Goal: Transaction & Acquisition: Purchase product/service

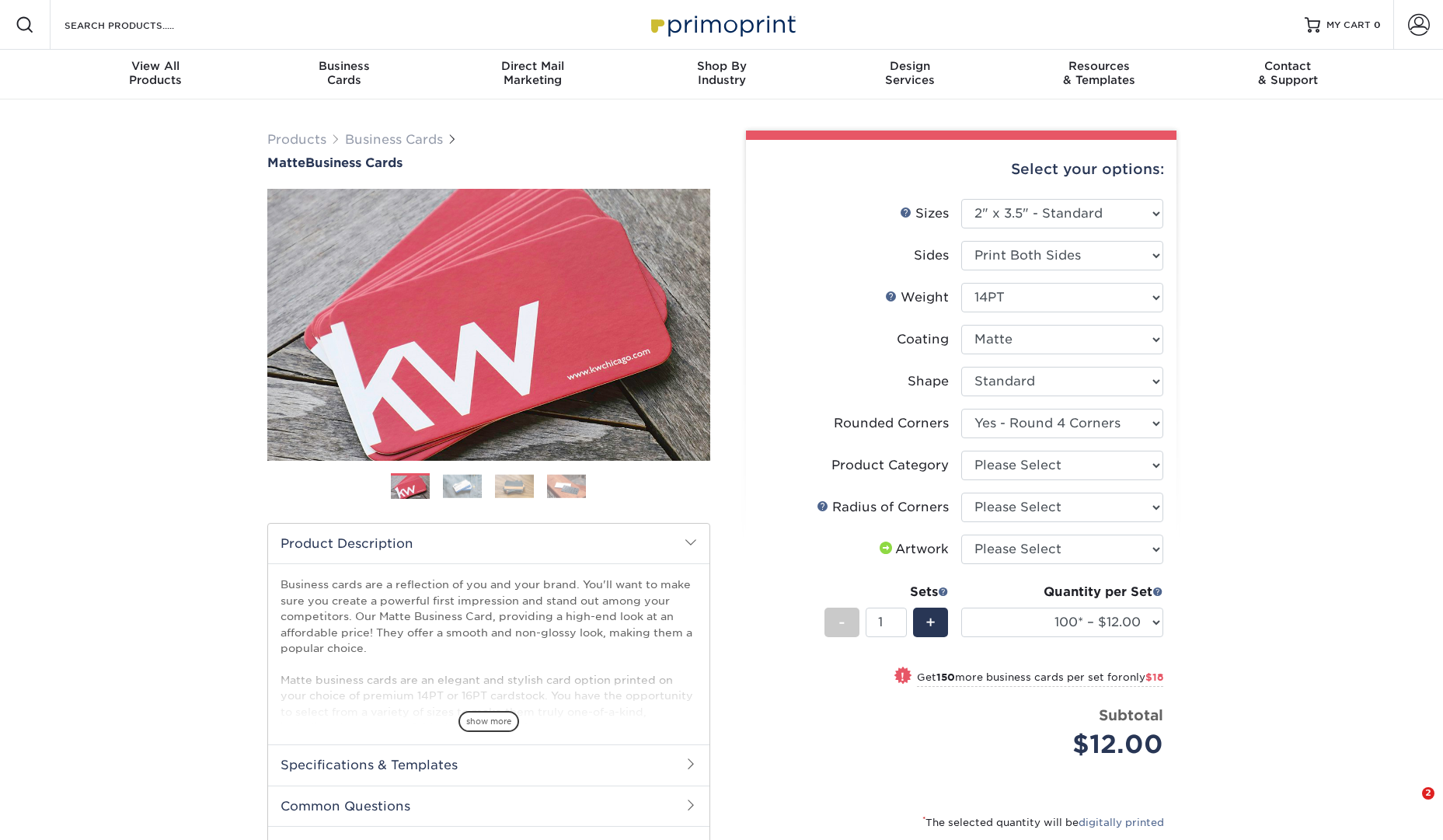
select select "2.00x3.50"
select select "7672df9e-0e0a-464d-8e1f-920c575e4da3"
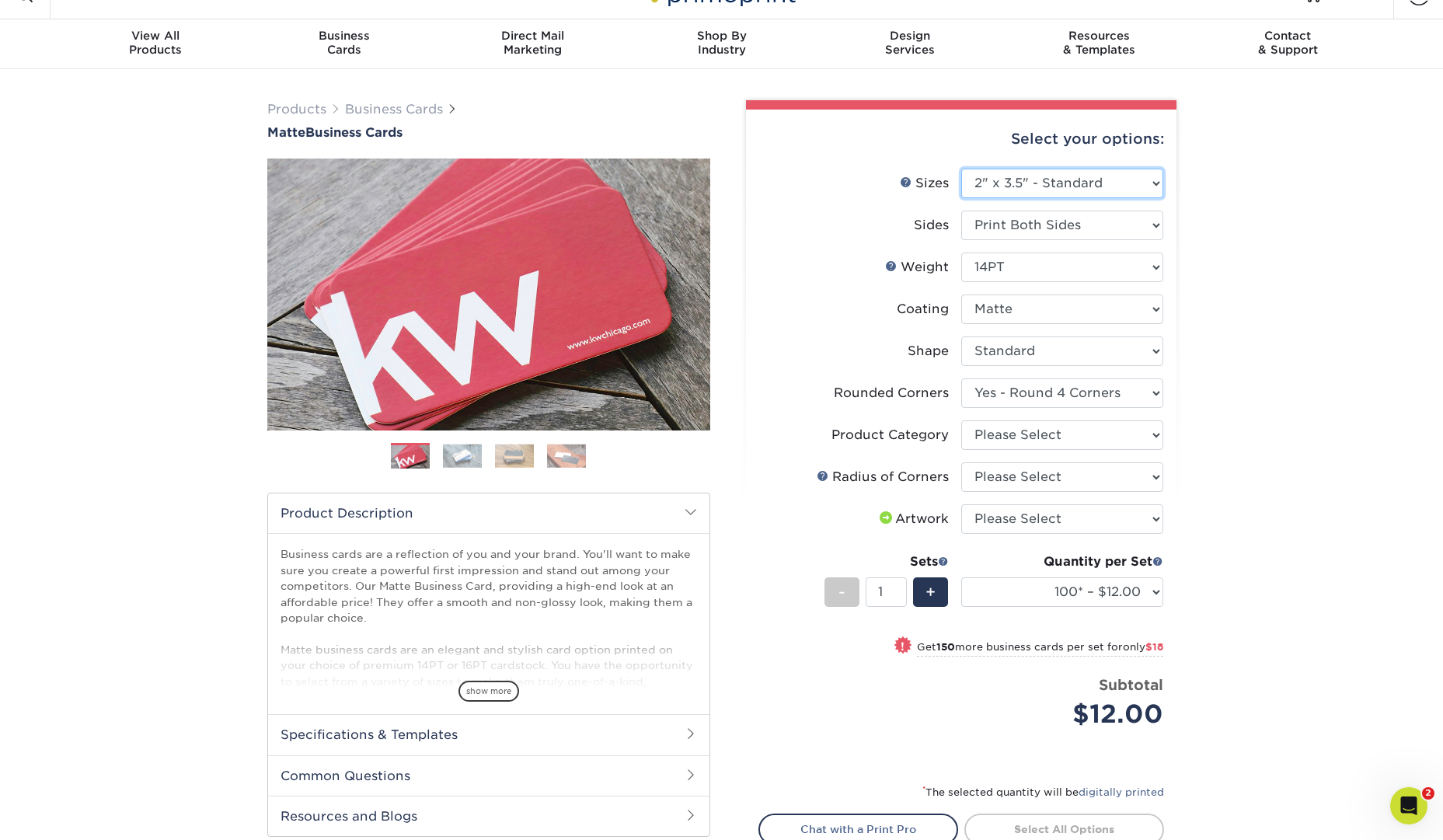
click at [1113, 196] on select "Please Select 1.5" x 3.5" - Mini 1.75" x 3.5" - Mini 2" x 2" - Square 2" x 3" -…" at bounding box center [1062, 183] width 202 height 29
select select "1.50x3.50"
click at [961, 169] on select "Please Select 1.5" x 3.5" - Mini 1.75" x 3.5" - Mini 2" x 2" - Square 2" x 3" -…" at bounding box center [1062, 183] width 202 height 29
select select "-1"
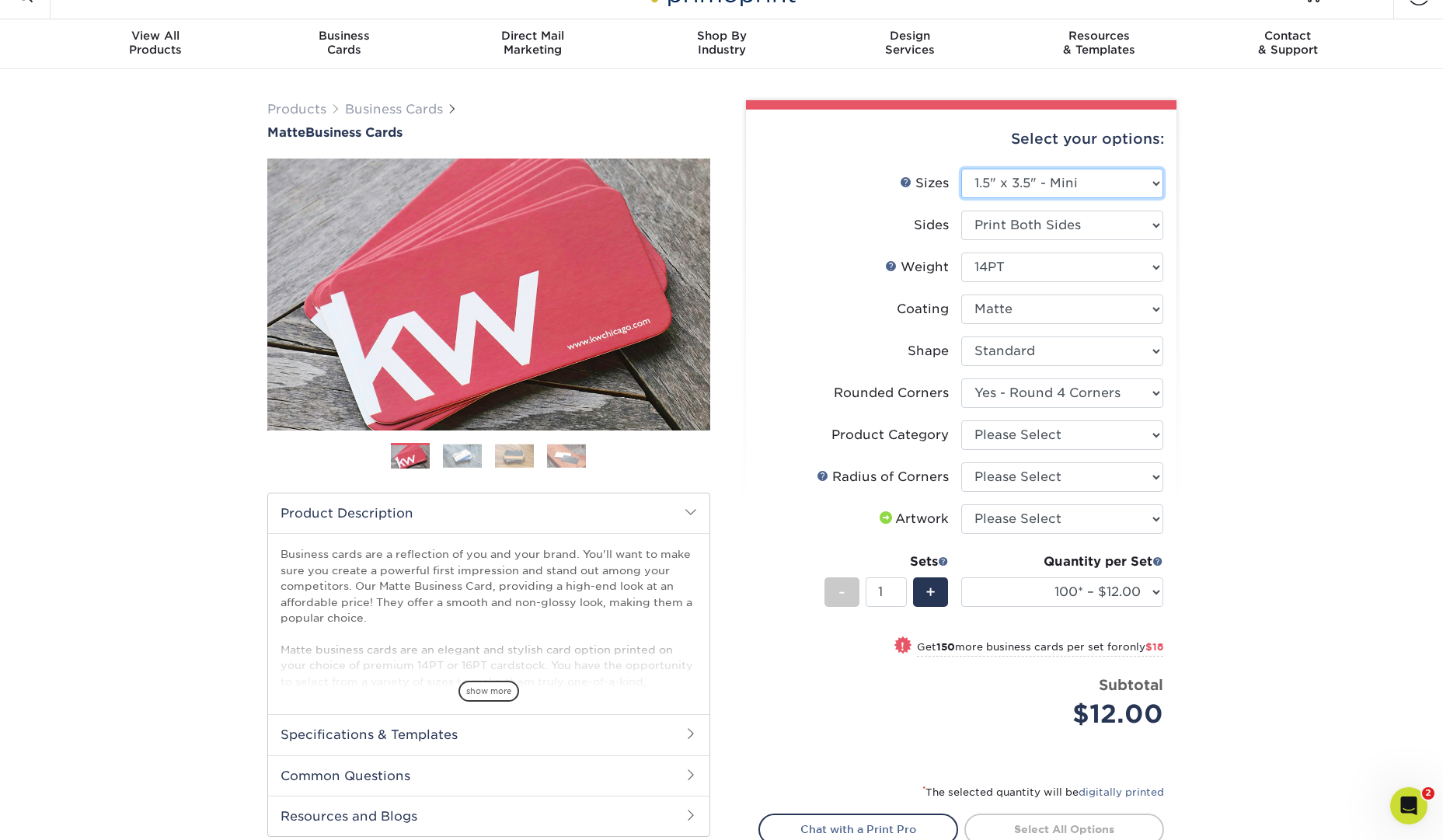
select select
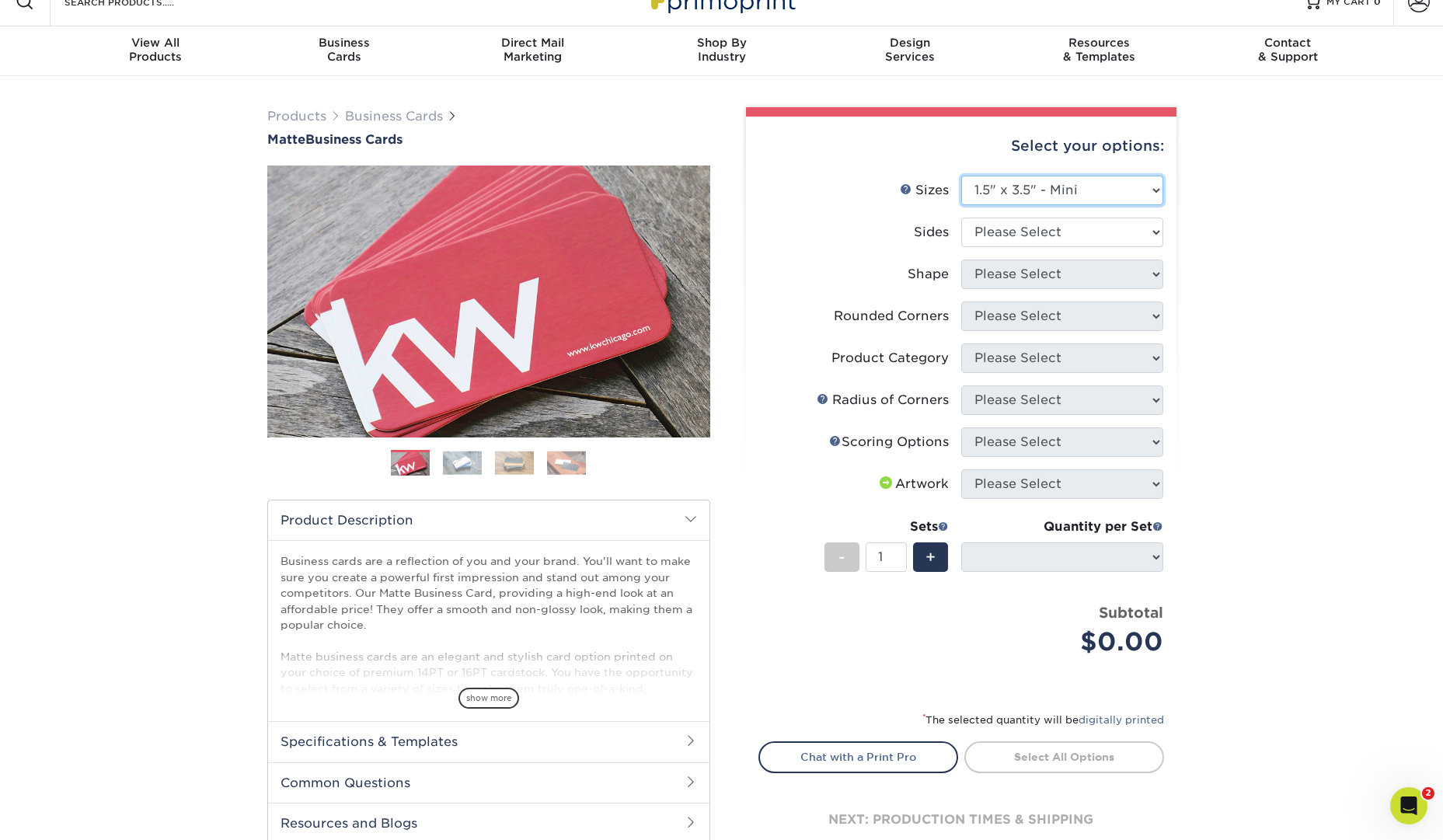
scroll to position [22, 0]
click at [1128, 232] on select "Please Select Print Both Sides Print Front Only" at bounding box center [1062, 232] width 202 height 29
select select "32d3c223-f82c-492b-b915-ba065a00862f"
click at [961, 218] on select "Please Select Print Both Sides Print Front Only" at bounding box center [1062, 232] width 202 height 29
select select
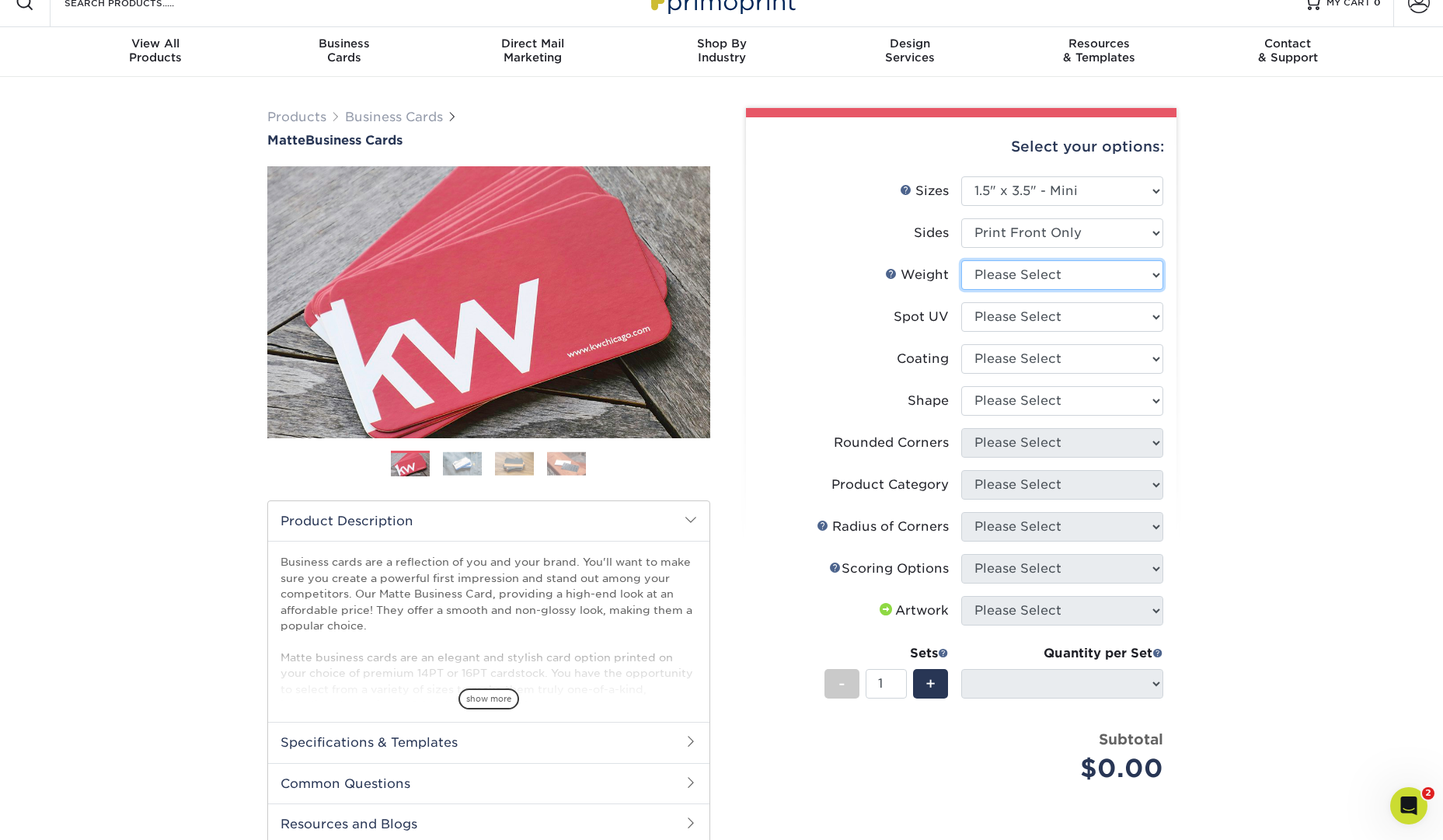
click at [1111, 270] on select "Please Select 16PT 14PT" at bounding box center [1062, 274] width 202 height 29
select select "14PT"
click at [961, 260] on select "Please Select 16PT 14PT" at bounding box center [1062, 274] width 202 height 29
select select
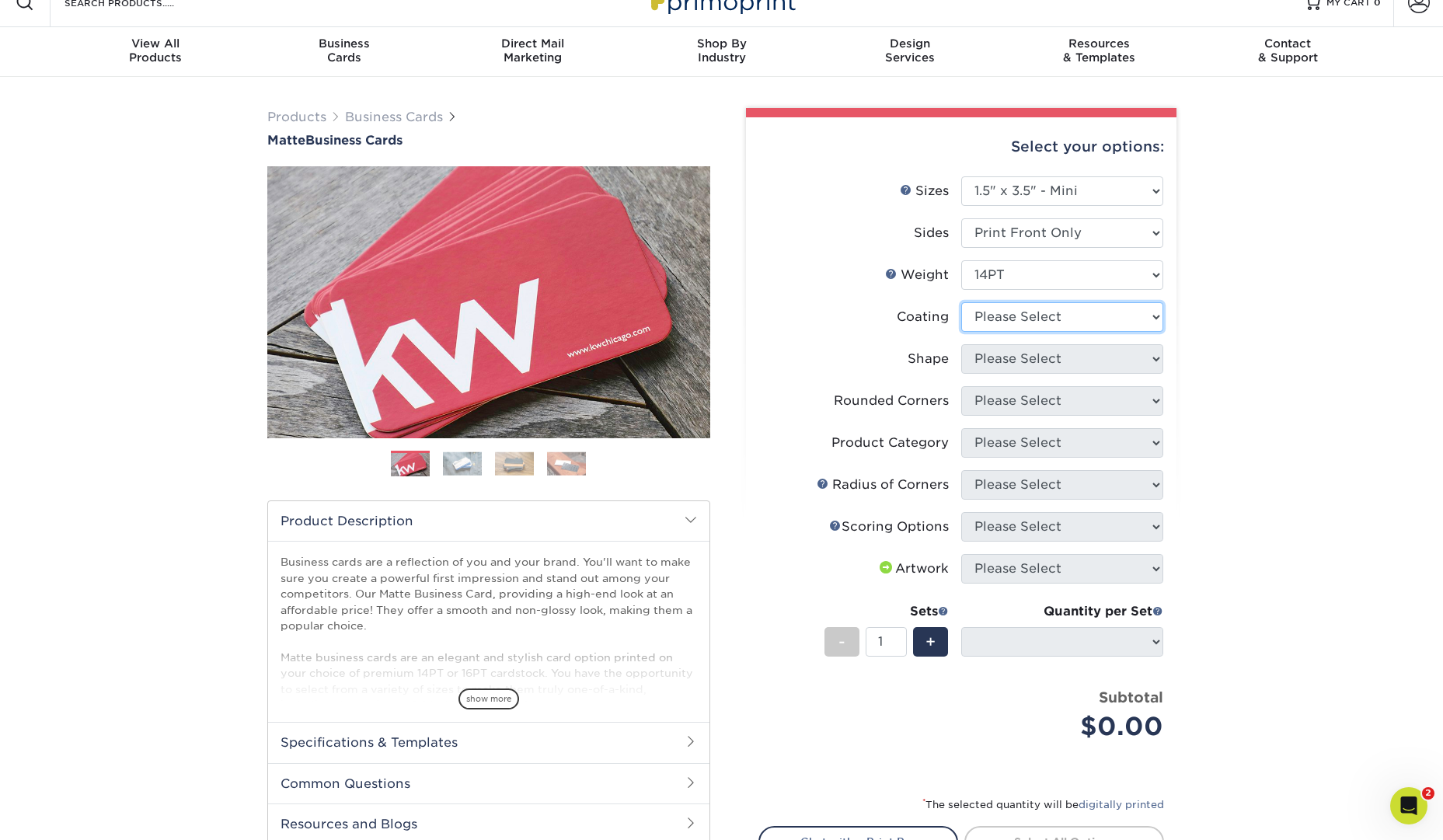
click at [1120, 313] on select at bounding box center [1062, 316] width 202 height 29
select select "121bb7b5-3b4d-429f-bd8d-bbf80e953313"
click at [961, 302] on select at bounding box center [1062, 316] width 202 height 29
select select
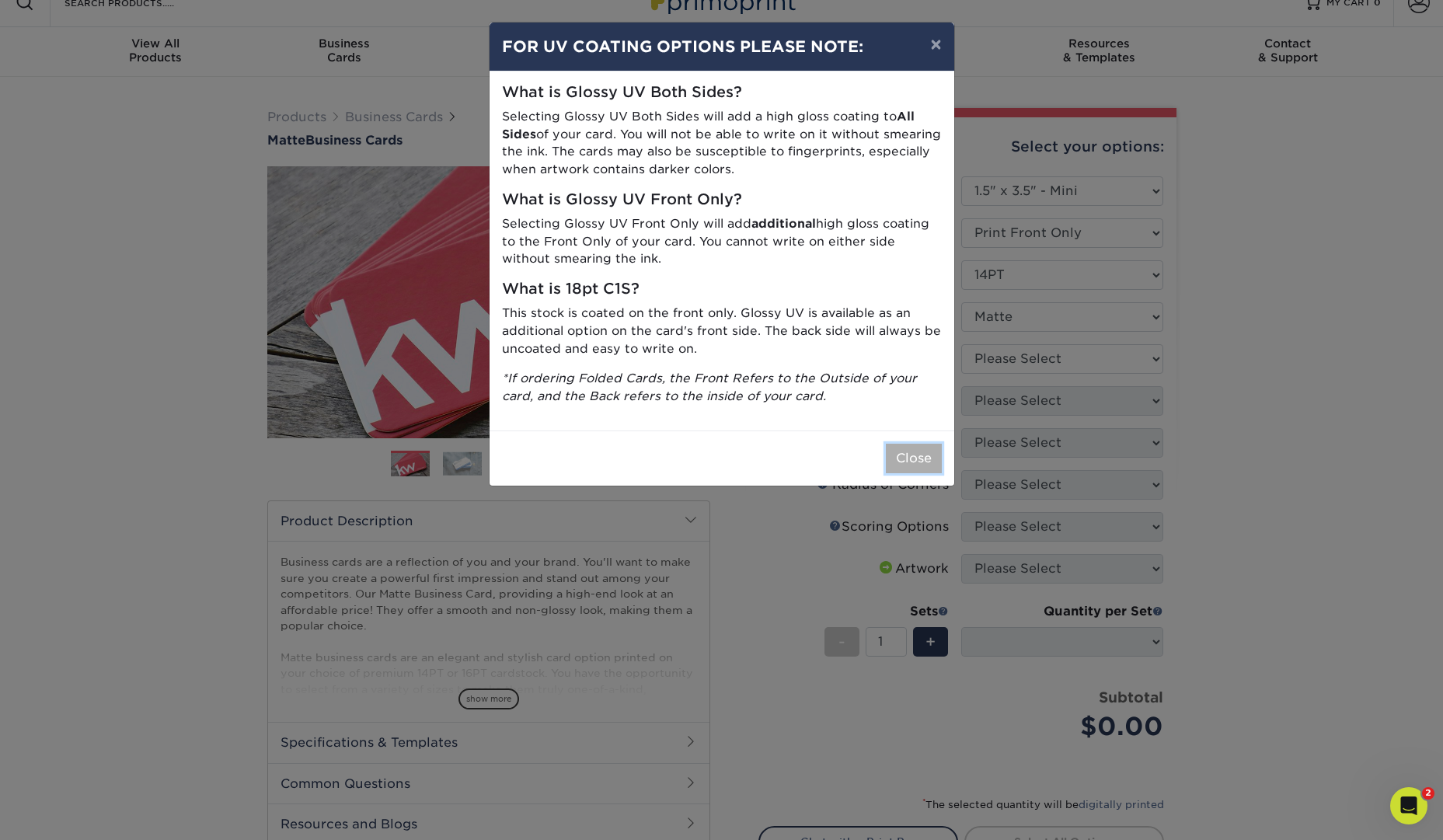
click at [909, 457] on button "Close" at bounding box center [914, 458] width 56 height 29
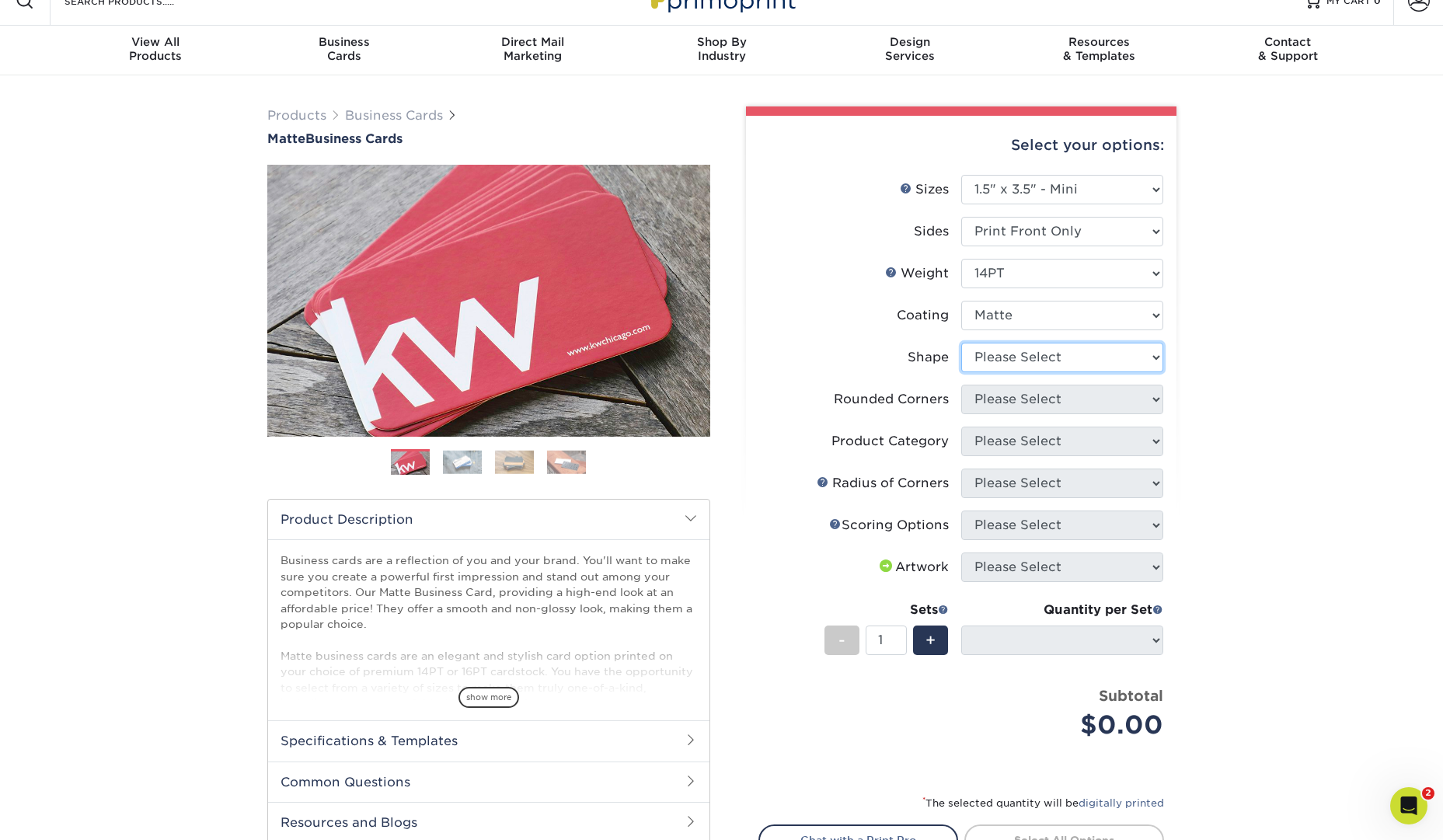
click at [1103, 347] on select "Please Select Standard" at bounding box center [1062, 357] width 202 height 29
select select "standard"
click at [961, 343] on select "Please Select Standard" at bounding box center [1062, 357] width 202 height 29
select select
click at [1121, 389] on select "Please Select Yes - Round 2 Corners Yes - Round 4 Corners No" at bounding box center [1062, 399] width 202 height 29
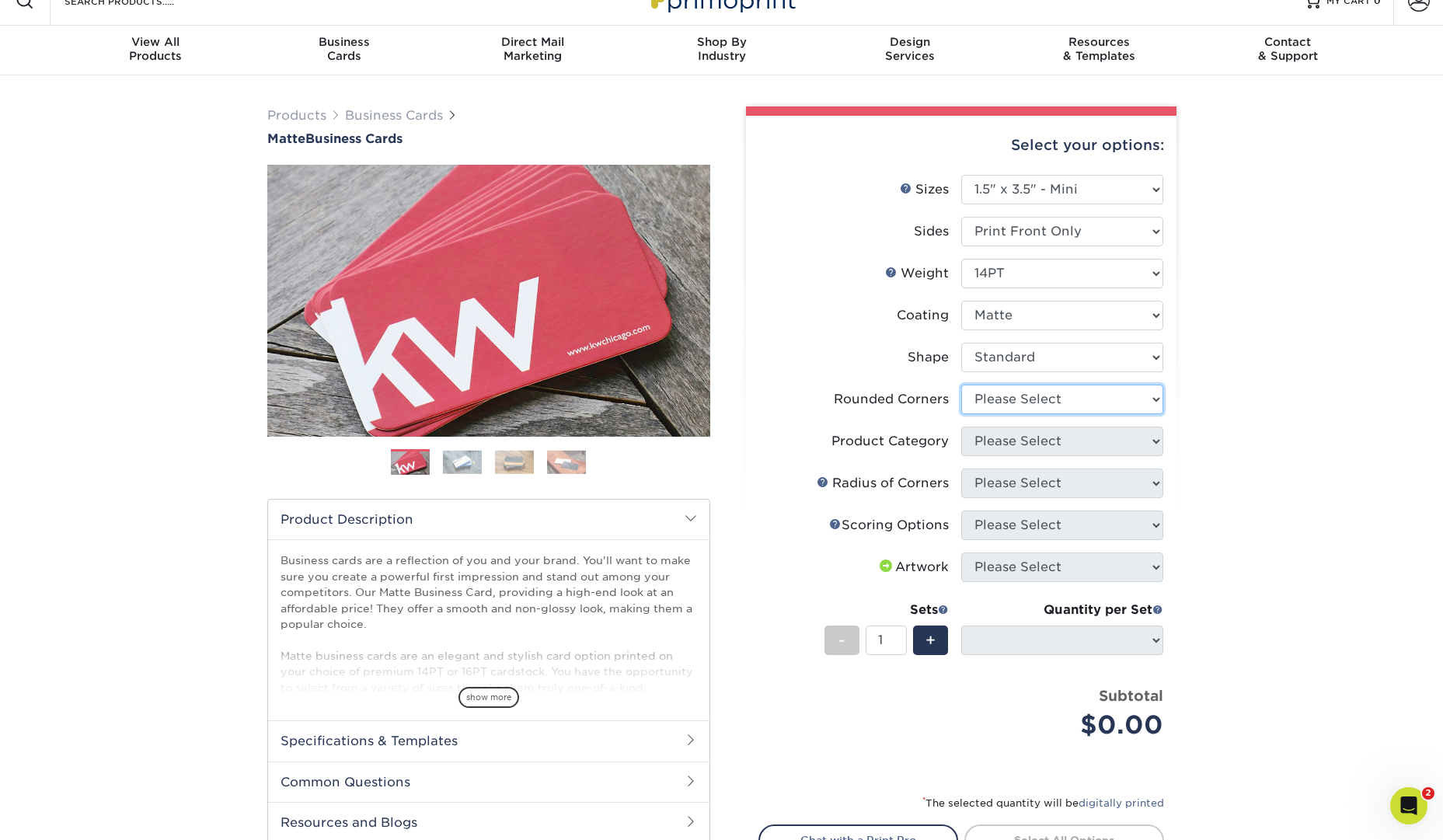
select select "0"
click at [961, 385] on select "Please Select Yes - Round 2 Corners Yes - Round 4 Corners No" at bounding box center [1062, 399] width 202 height 29
select select "-1"
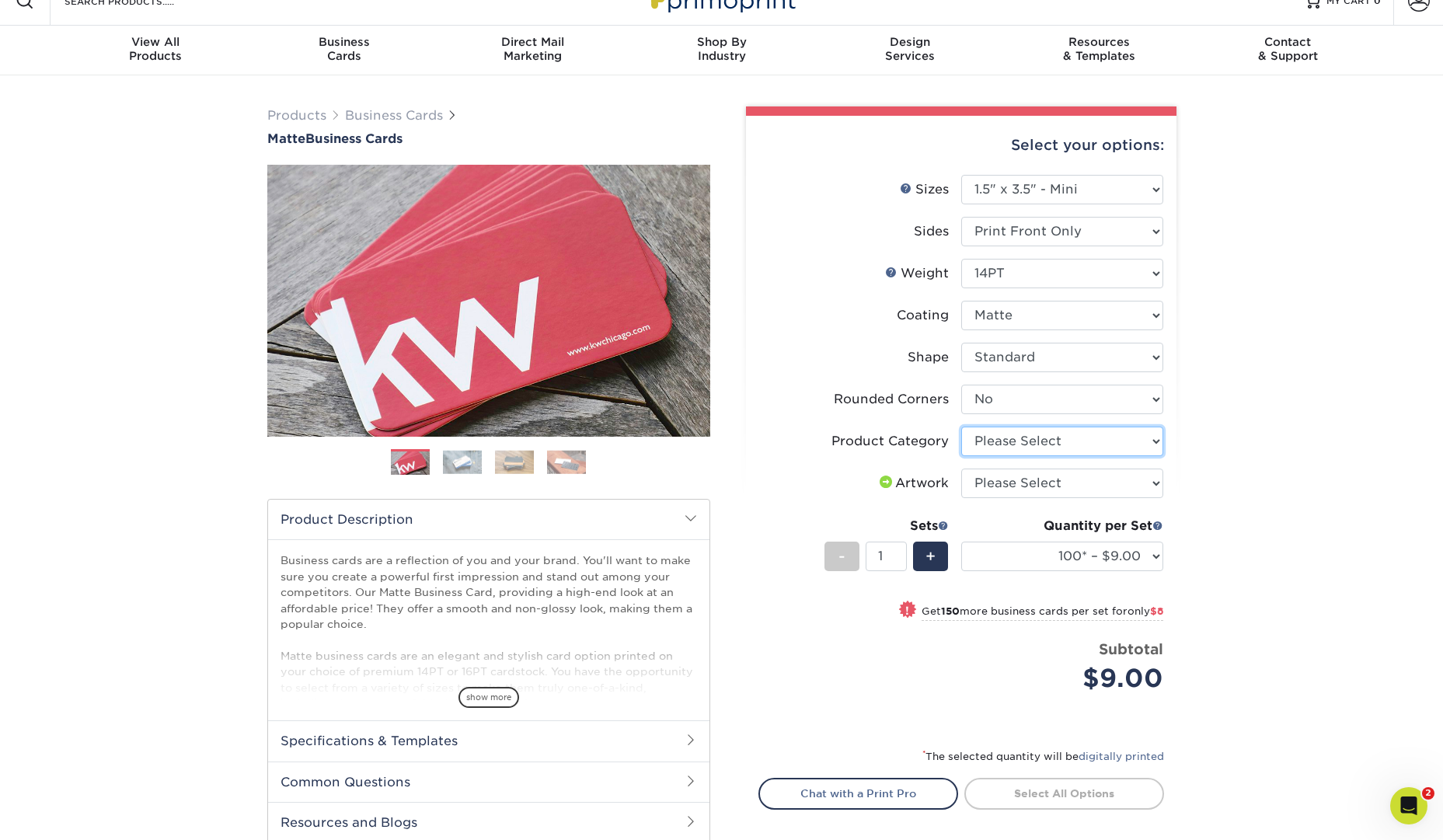
click at [1139, 440] on select "Please Select Business Cards" at bounding box center [1062, 441] width 202 height 29
click at [1147, 544] on select "100* – $9.00 250* – $17.00 500 – $33.00 1000 – $47.00 2500 – $97.00 5000 – $143…" at bounding box center [1062, 556] width 202 height 29
click at [1120, 401] on select "Please Select Yes - Round 2 Corners Yes - Round 4 Corners No" at bounding box center [1062, 399] width 202 height 29
select select "7672df9e-0e0a-464d-8e1f-920c575e4da3"
click at [961, 385] on select "Please Select Yes - Round 2 Corners Yes - Round 4 Corners No" at bounding box center [1062, 399] width 202 height 29
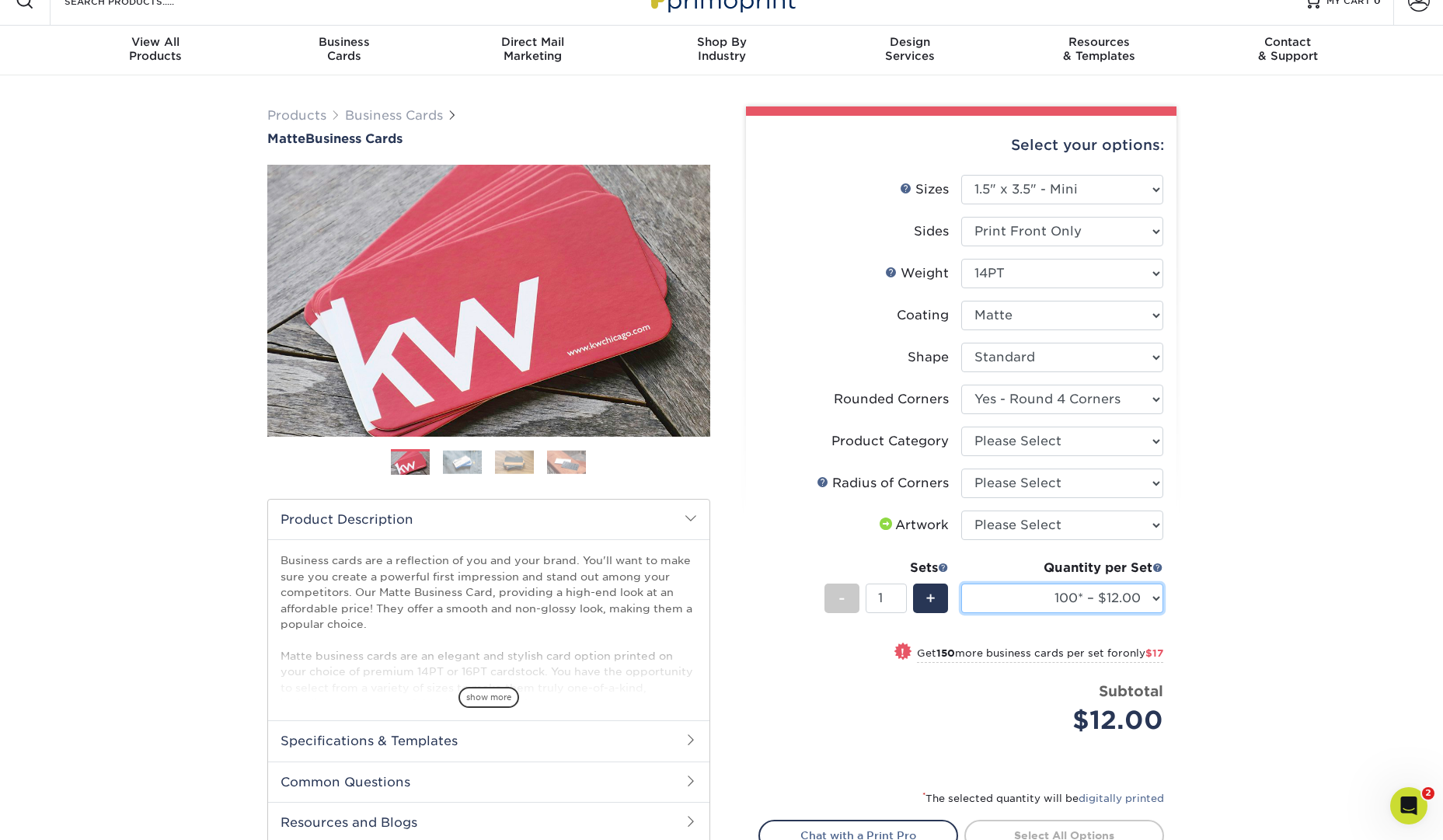
click at [1156, 598] on select "100* – $12.00 250* – $29.00 500 – $57.00 1000 – $70.00 2500 – $120.00 5000 – $1…" at bounding box center [1062, 598] width 202 height 29
click at [1151, 603] on select "100* – $12.00 250* – $29.00 500 – $57.00 1000 – $70.00 2500 – $120.00 5000 – $1…" at bounding box center [1062, 598] width 202 height 29
click at [1135, 594] on select "100* – $12.00 250* – $29.00 500 – $57.00 1000 – $70.00 2500 – $120.00 5000 – $1…" at bounding box center [1062, 598] width 202 height 29
click at [1116, 229] on select "Please Select Print Both Sides Print Front Only" at bounding box center [1062, 231] width 202 height 29
select select "13abbda7-1d64-4f25-8bb2-c179b224825d"
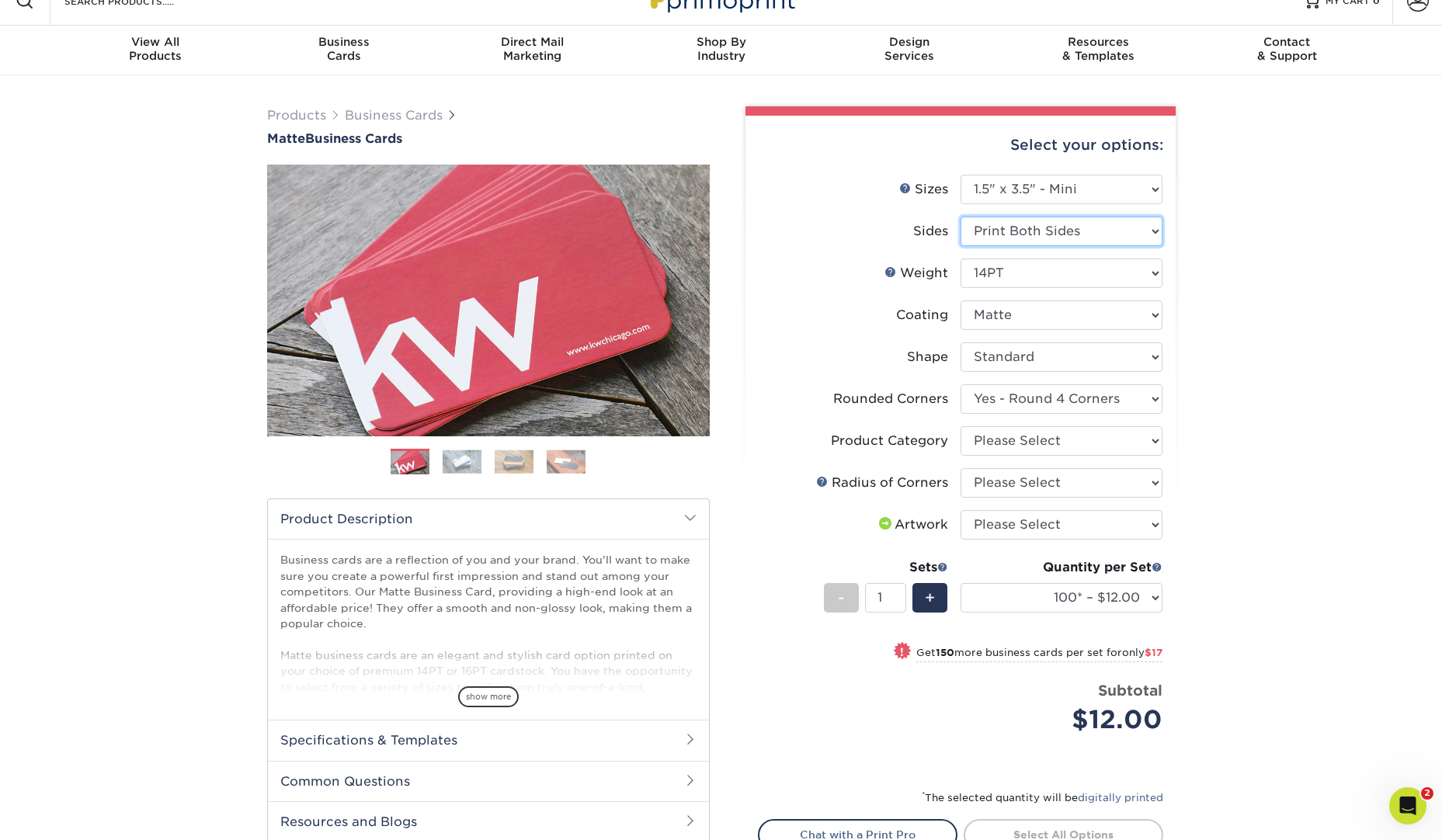
click at [961, 216] on select "Please Select Print Both Sides Print Front Only" at bounding box center [1061, 231] width 202 height 29
select select "-1"
select select
select select "-1"
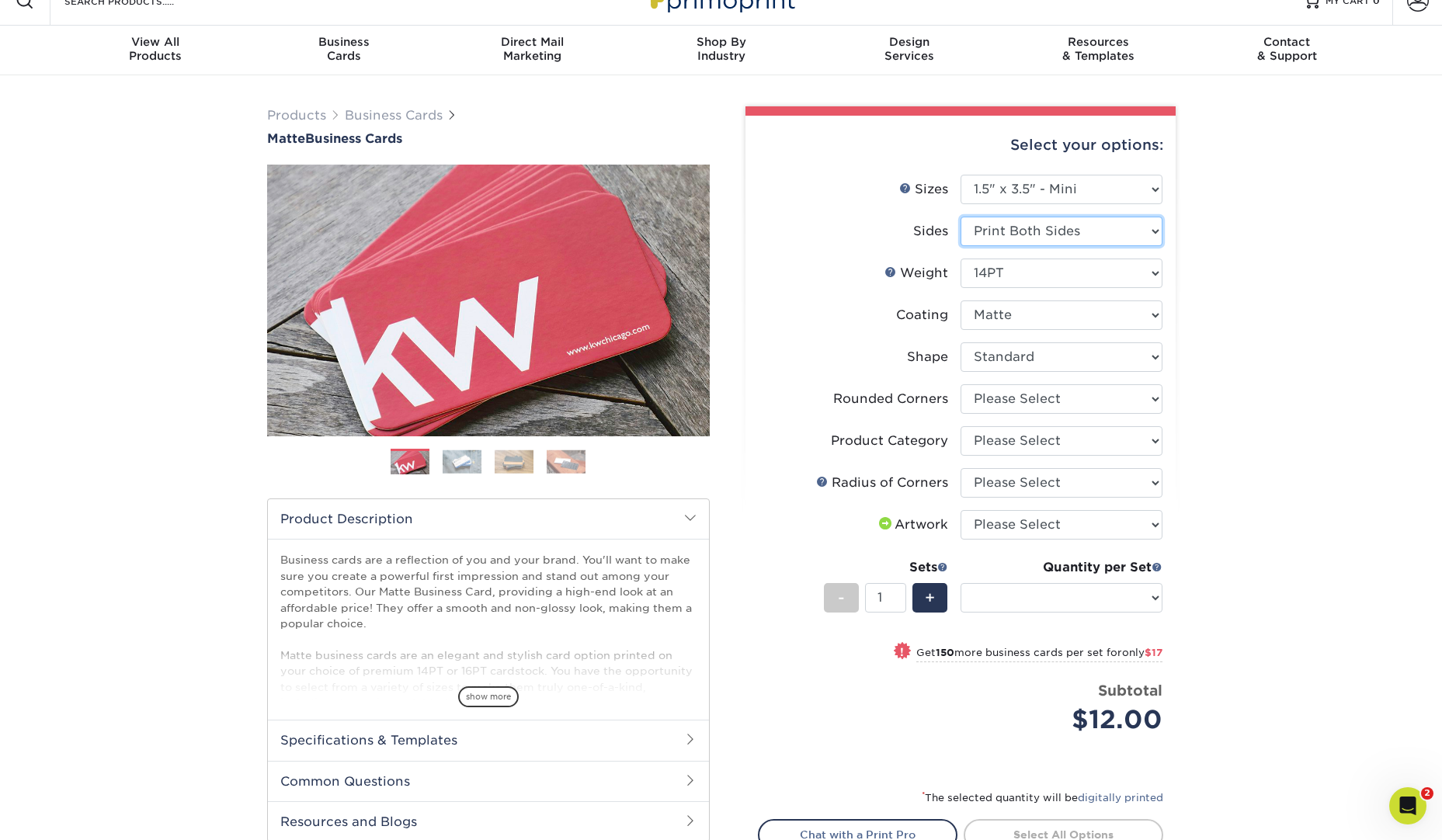
select select "-1"
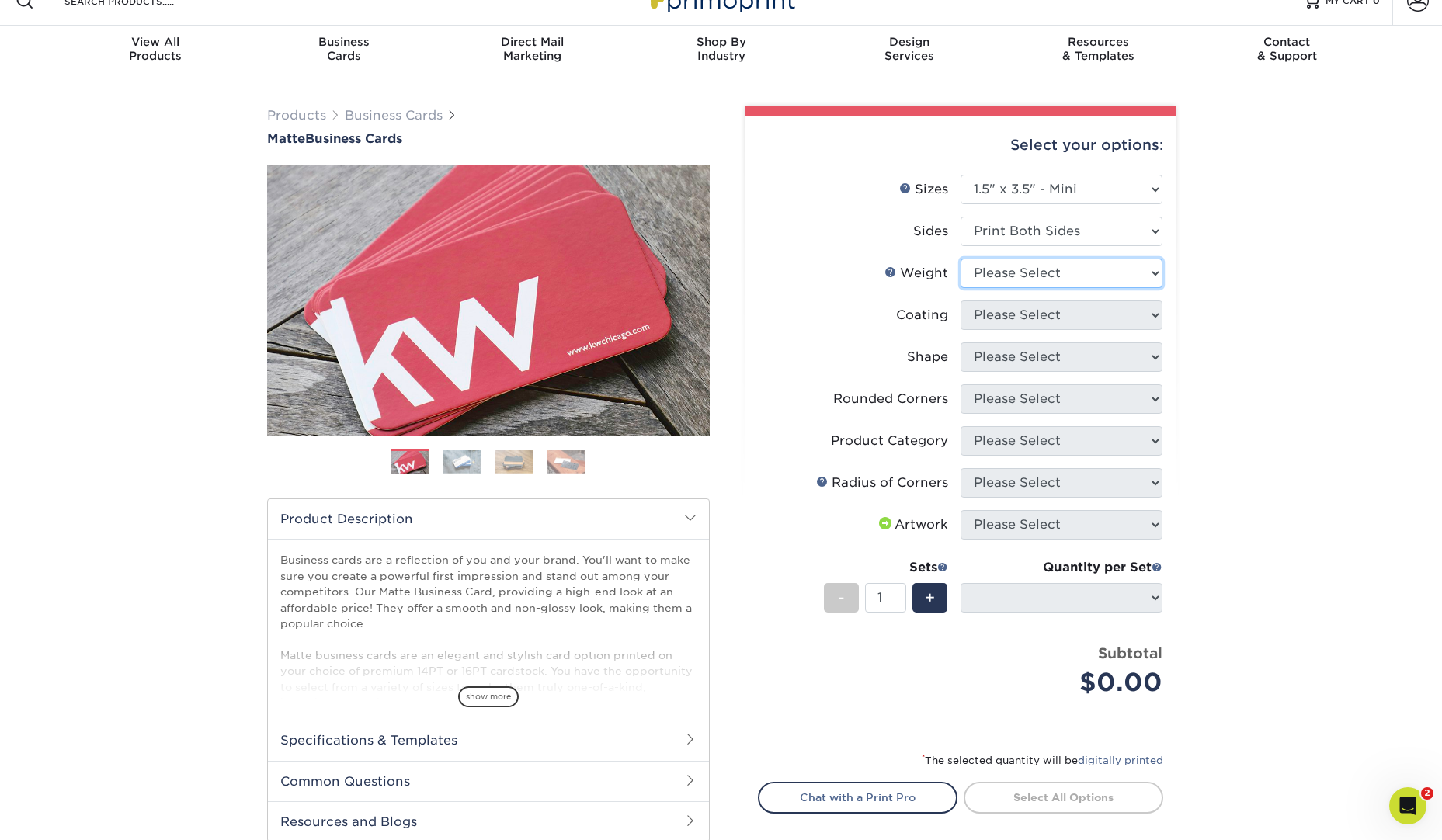
click at [1111, 267] on select "Please Select 16PT 14PT" at bounding box center [1061, 273] width 202 height 29
select select "14PT"
click at [961, 258] on select "Please Select 16PT 14PT" at bounding box center [1061, 273] width 202 height 29
select select
click at [1105, 310] on select at bounding box center [1061, 315] width 202 height 29
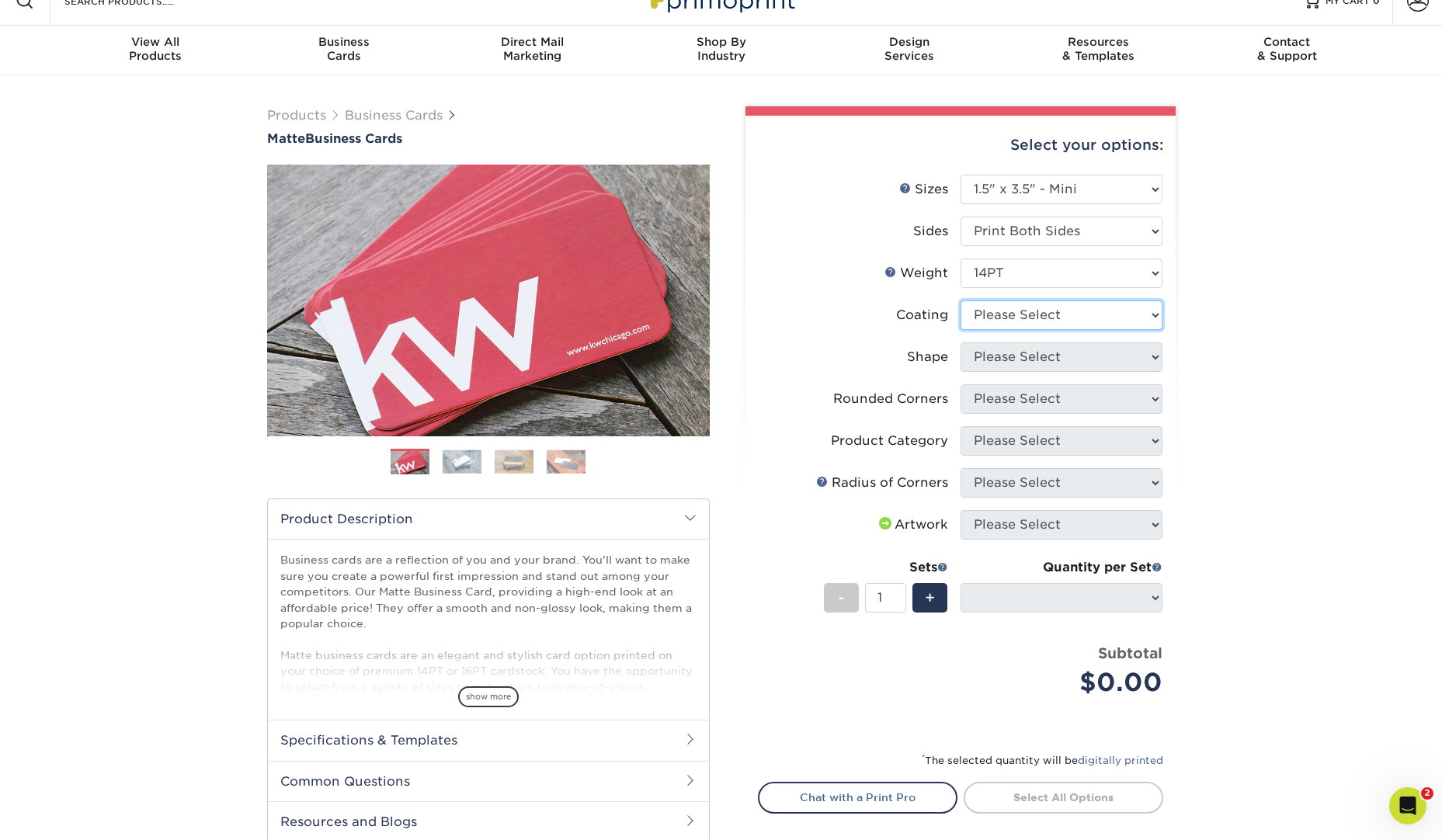
select select "121bb7b5-3b4d-429f-bd8d-bbf80e953313"
click at [961, 300] on select at bounding box center [1061, 315] width 202 height 29
select select
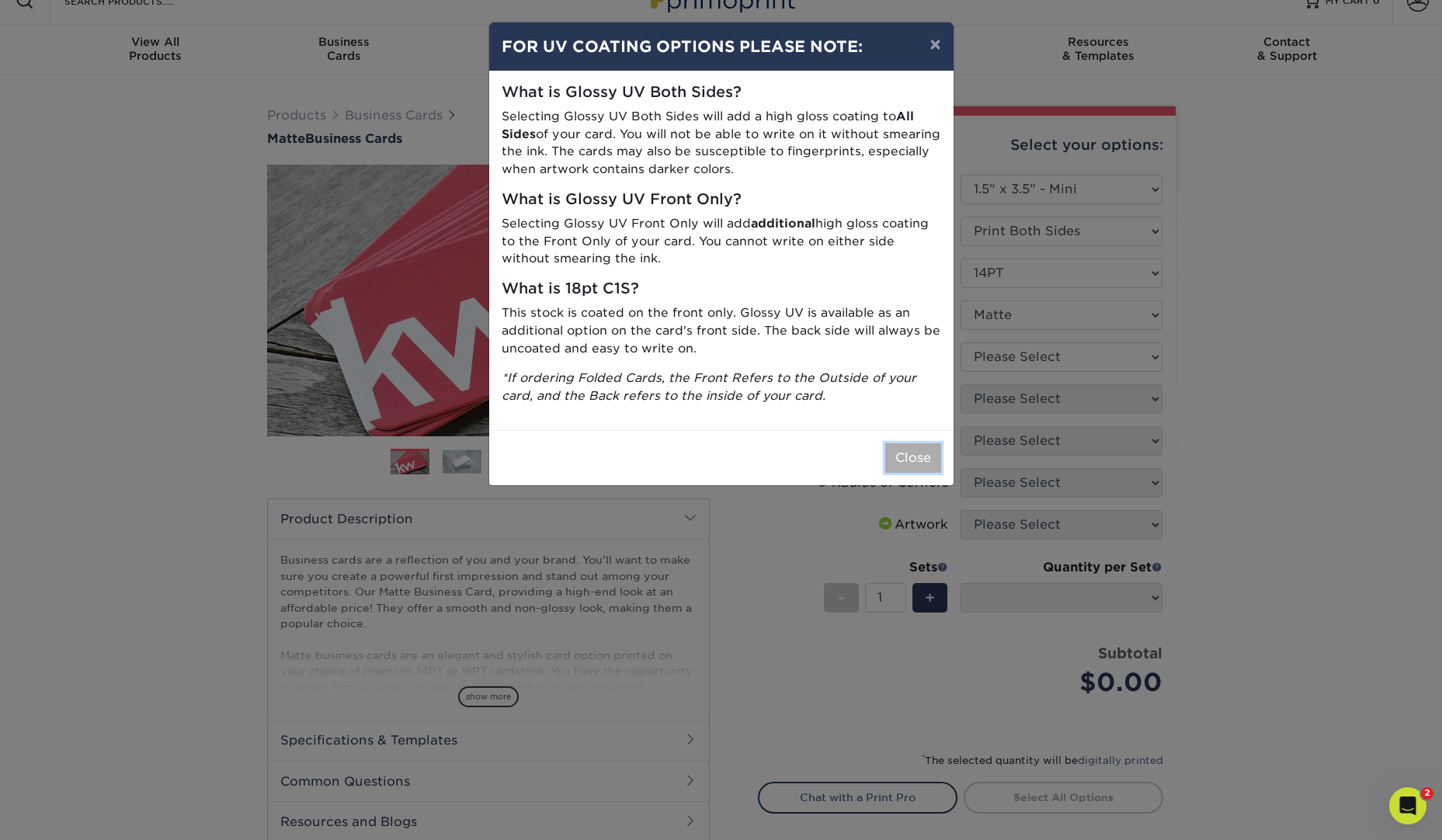
click at [923, 449] on button "Close" at bounding box center [913, 457] width 56 height 29
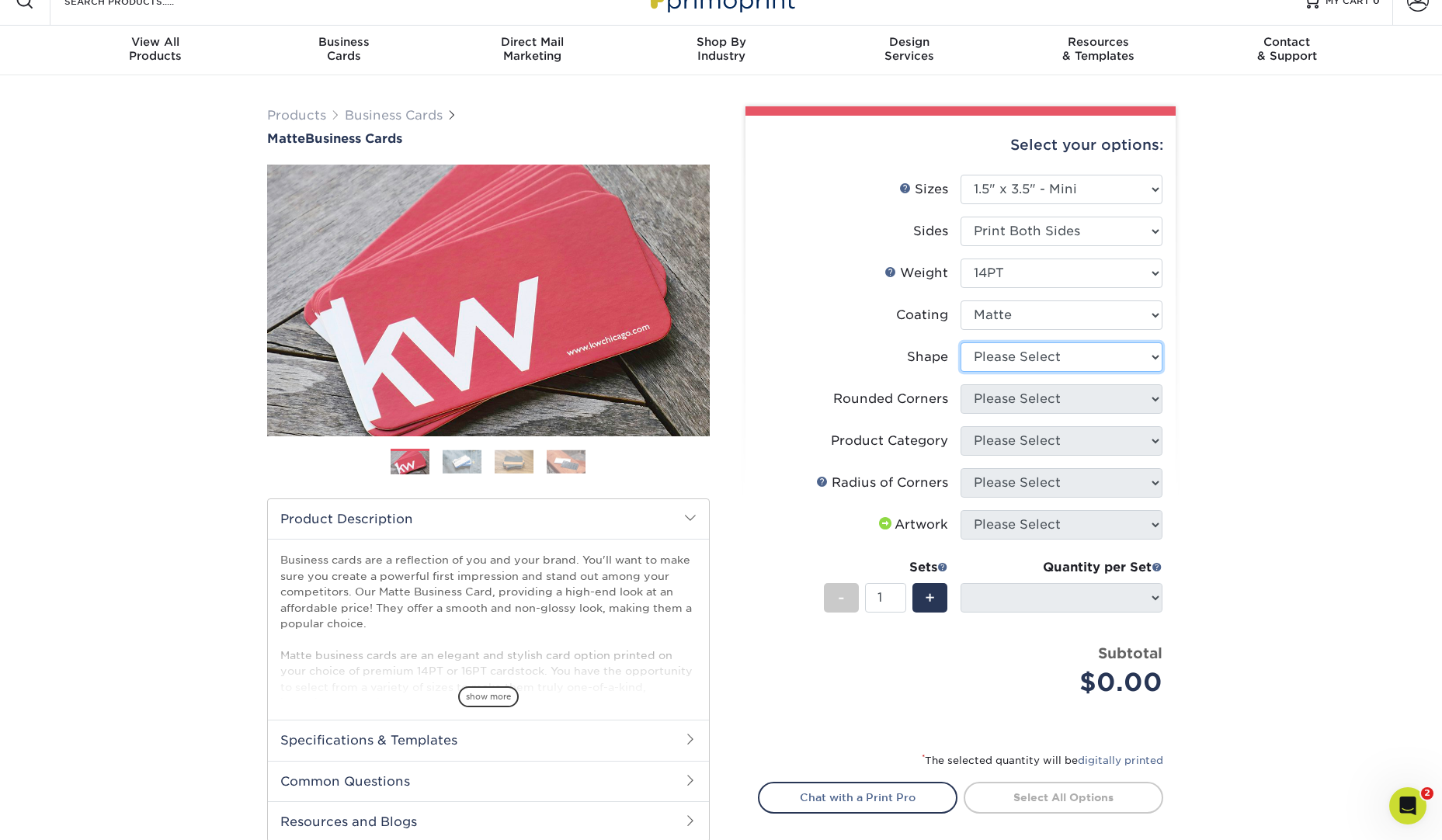
click at [1127, 359] on select "Please Select Standard" at bounding box center [1061, 357] width 202 height 29
select select "standard"
click at [961, 342] on select "Please Select Standard" at bounding box center [1061, 357] width 202 height 29
select select
click at [1096, 398] on select "Please Select Yes - Round 2 Corners Yes - Round 4 Corners No" at bounding box center [1061, 399] width 202 height 29
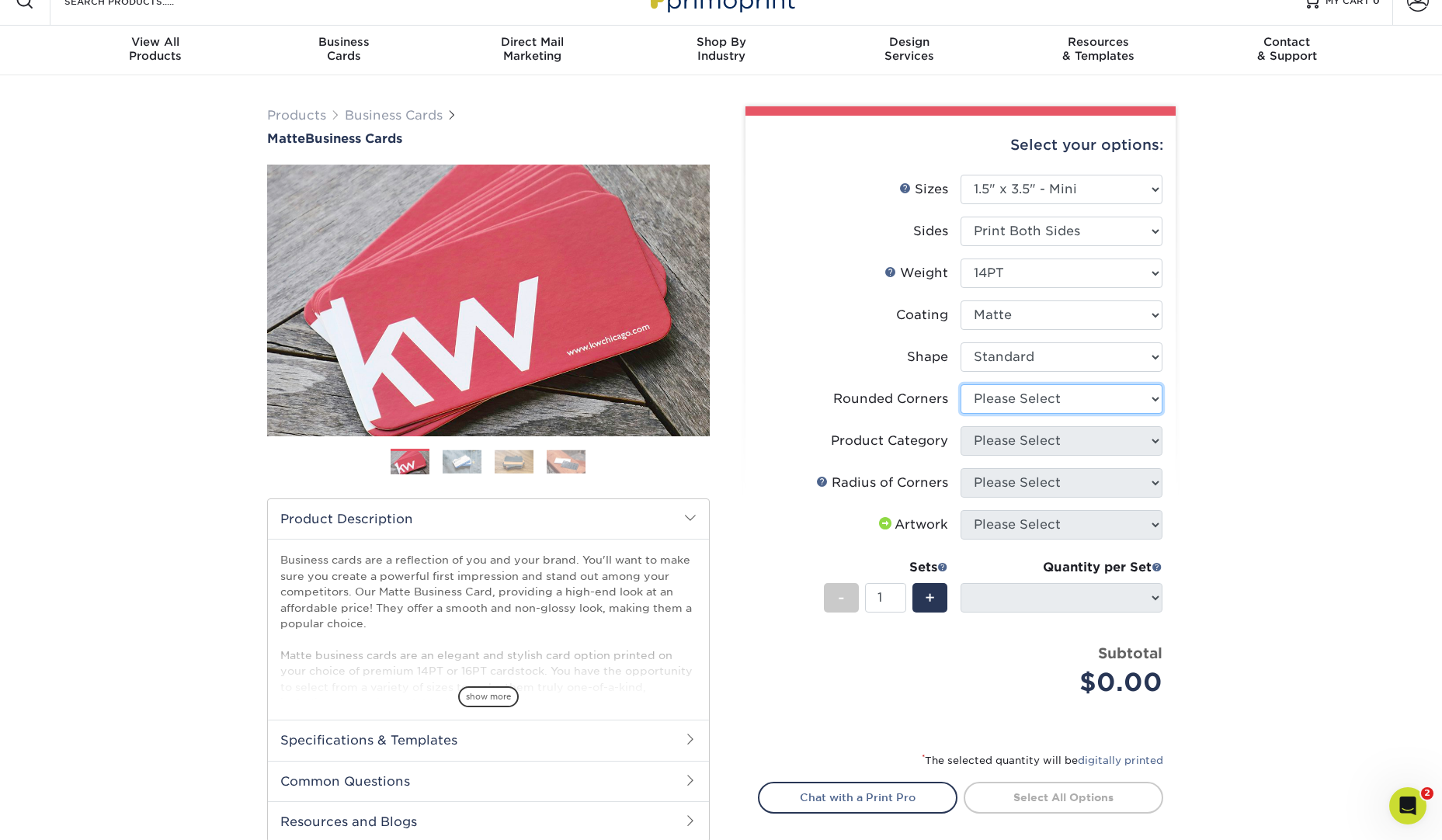
select select "0"
click at [961, 384] on select "Please Select Yes - Round 2 Corners Yes - Round 4 Corners No" at bounding box center [1061, 399] width 202 height 29
select select "-1"
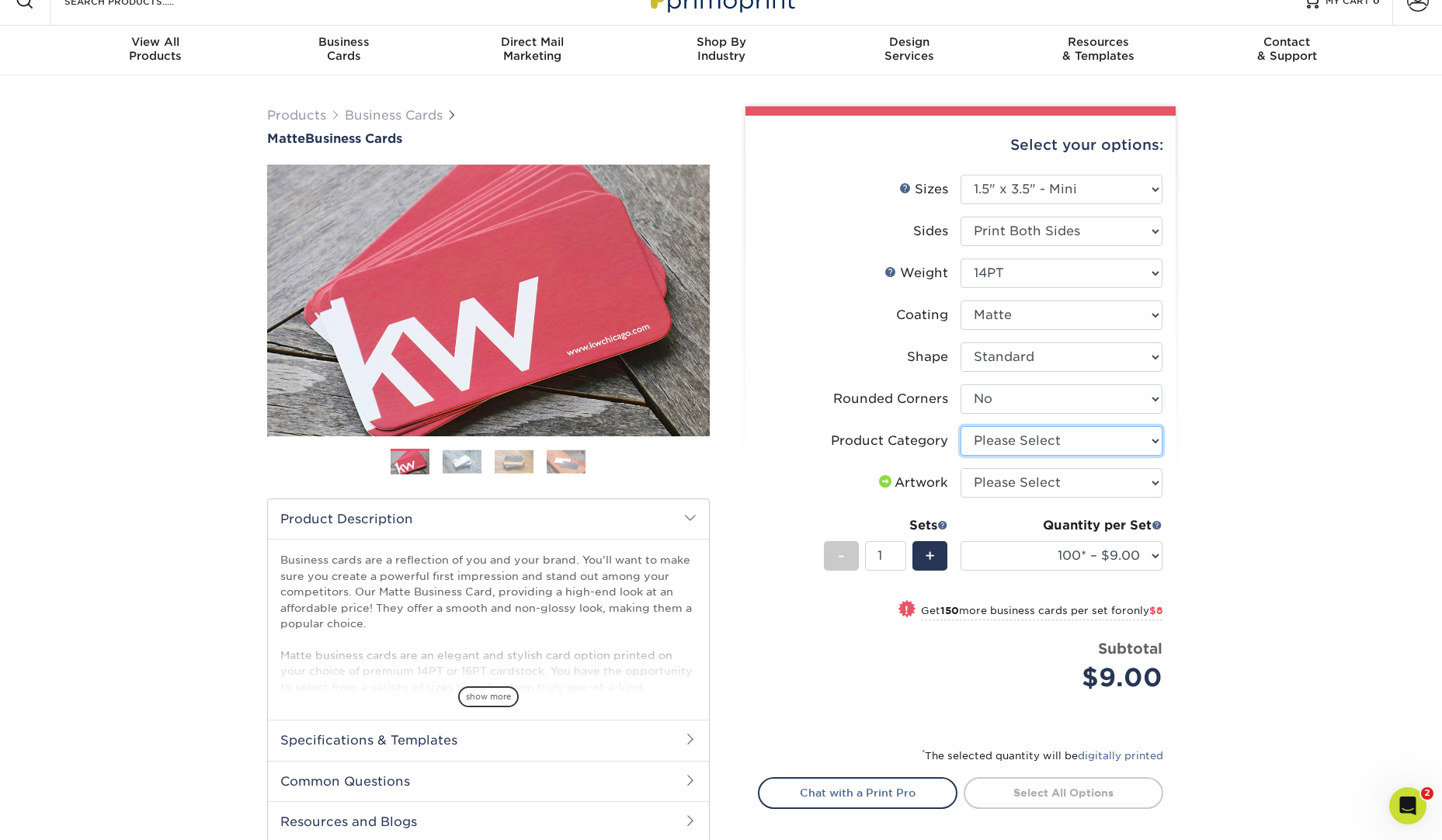
click at [1151, 433] on select "Please Select Business Cards" at bounding box center [1061, 441] width 202 height 29
click at [1150, 547] on select "100* – $9.00 250* – $17.00 500 – $33.00 1000 – $47.00 2500 – $101.00 5000 – $14…" at bounding box center [1061, 556] width 202 height 29
click at [1146, 553] on select "100* – $9.00 250* – $17.00 500 – $33.00 1000 – $47.00 2500 – $101.00 5000 – $14…" at bounding box center [1061, 556] width 202 height 29
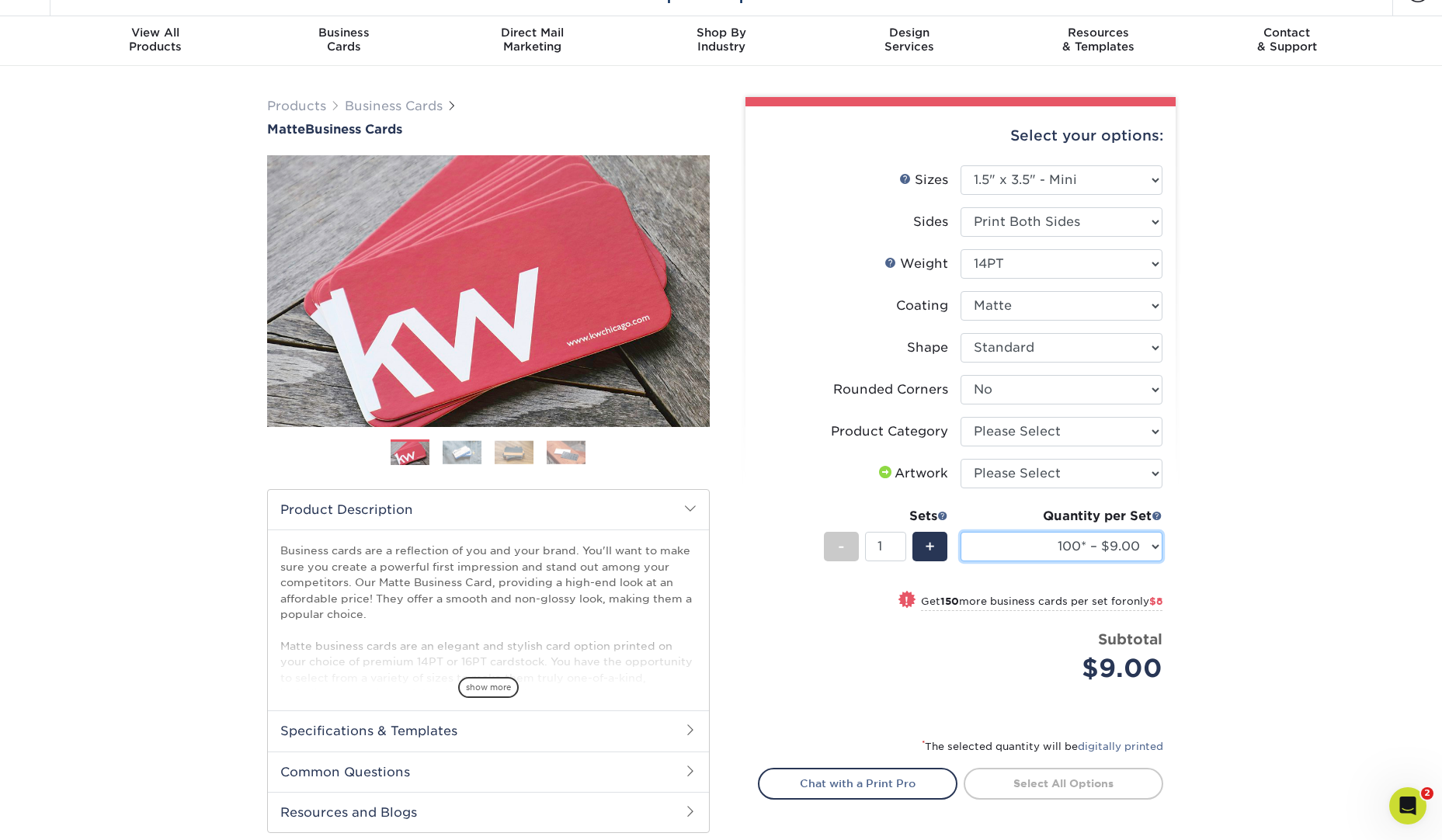
click at [1142, 548] on select "100* – $9.00 250* – $17.00 500 – $33.00 1000 – $47.00 2500 – $101.00 5000 – $14…" at bounding box center [1061, 546] width 202 height 29
click at [1107, 395] on select "Please Select Yes - Round 2 Corners Yes - Round 4 Corners No" at bounding box center [1061, 389] width 202 height 29
select select "76a3b848-63b4-4449-aad1-d9e81d5a60f5"
click at [961, 375] on select "Please Select Yes - Round 2 Corners Yes - Round 4 Corners No" at bounding box center [1061, 389] width 202 height 29
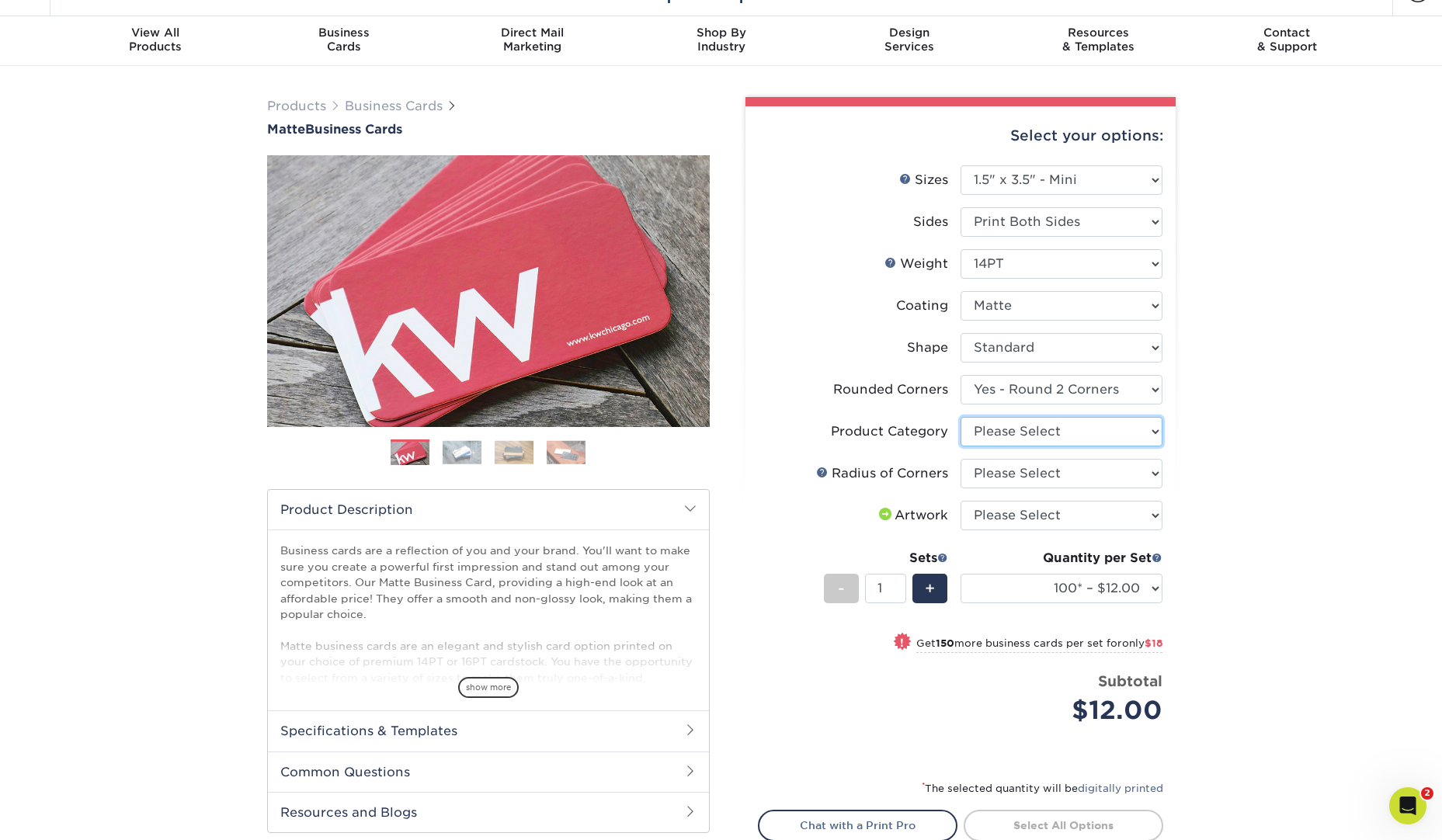
click at [1149, 434] on select "Please Select Business Cards" at bounding box center [1061, 431] width 202 height 29
click at [1154, 583] on select "100* – $12.00 250* – $30.00 500 – $60.00 1000 – $74.00 2500 – $136.00 5000 – $2…" at bounding box center [1061, 588] width 202 height 29
click at [1123, 602] on div "Quantity per Set 100* – $12.00 250* – $30.00 500 – $60.00 1000 – $74.00 2500 – …" at bounding box center [1061, 585] width 202 height 72
click at [1128, 598] on select "100* – $12.00 250* – $30.00 500 – $60.00 1000 – $74.00 2500 – $136.00 5000 – $2…" at bounding box center [1061, 588] width 202 height 29
click at [1126, 176] on select "Please Select 1.5" x 3.5" - Mini 1.75" x 3.5" - Mini 2" x 2" - Square 2" x 3" -…" at bounding box center [1061, 180] width 202 height 29
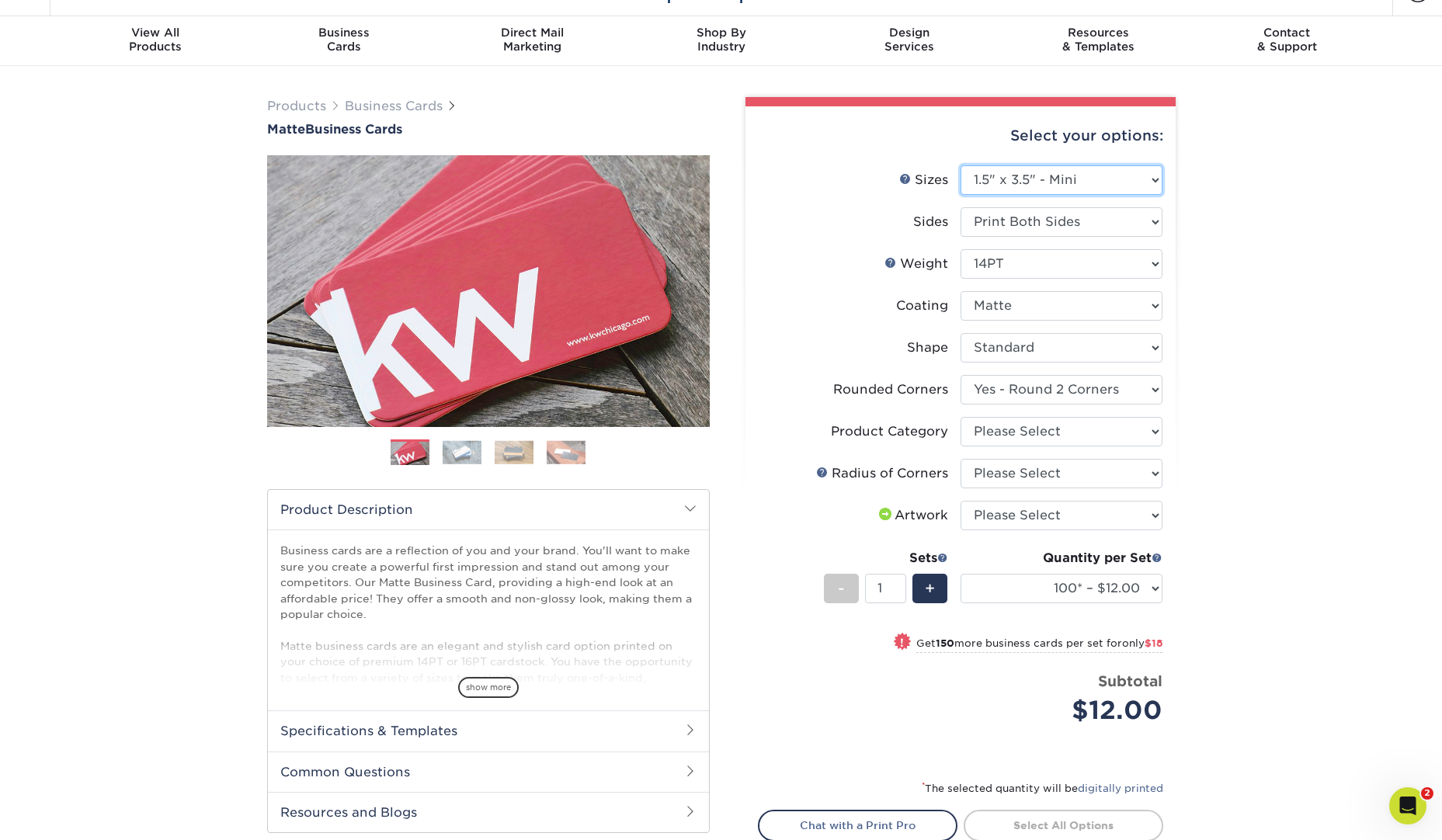
select select "1.75x3.50"
click at [961, 166] on select "Please Select 1.5" x 3.5" - Mini 1.75" x 3.5" - Mini 2" x 2" - Square 2" x 3" -…" at bounding box center [1061, 180] width 202 height 29
select select "-1"
select select
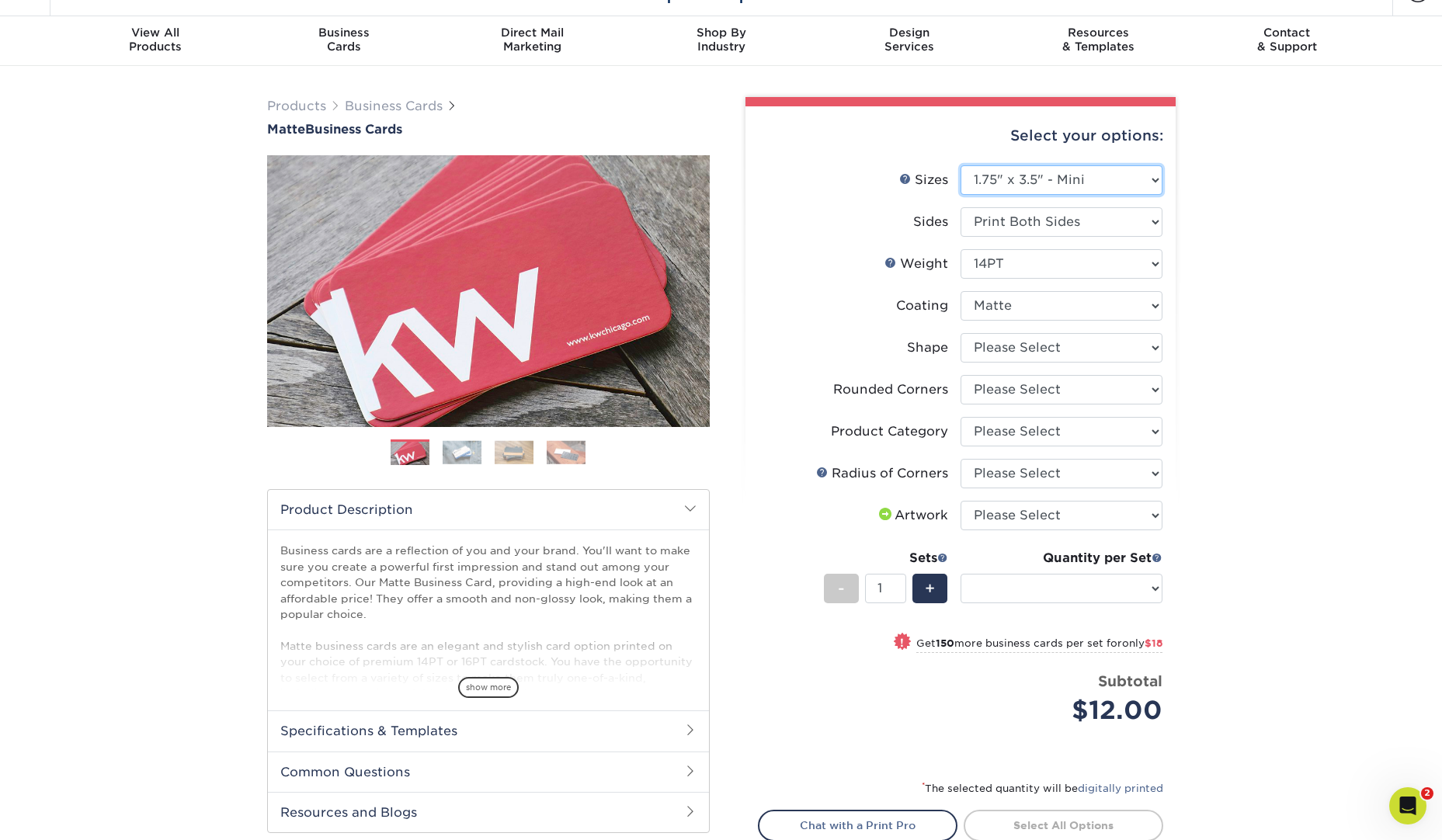
select select "-1"
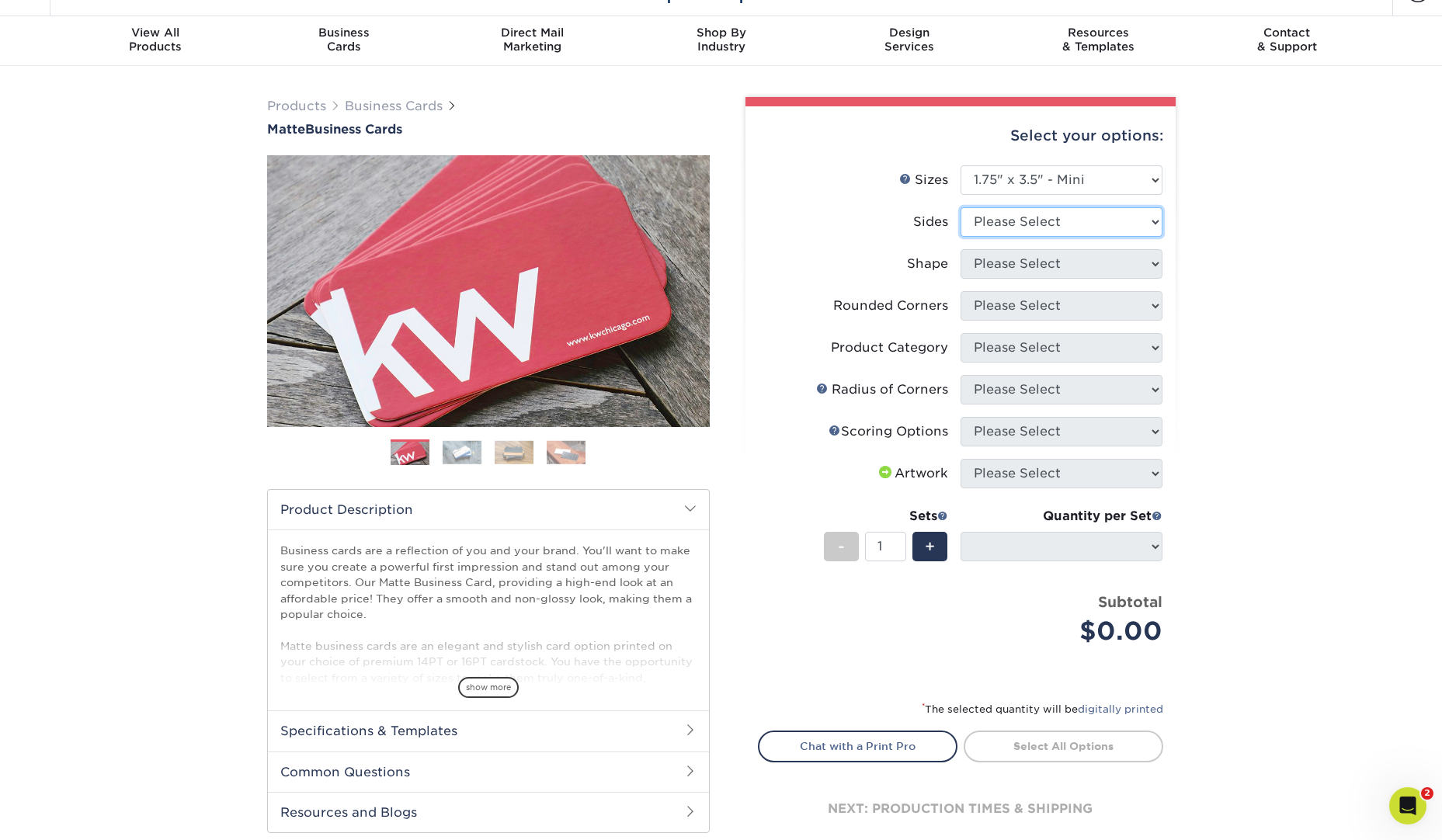
click at [1106, 220] on select "Please Select Print Both Sides Print Front Only" at bounding box center [1061, 222] width 202 height 29
select select "32d3c223-f82c-492b-b915-ba065a00862f"
click at [961, 208] on select "Please Select Print Both Sides Print Front Only" at bounding box center [1061, 222] width 202 height 29
select select
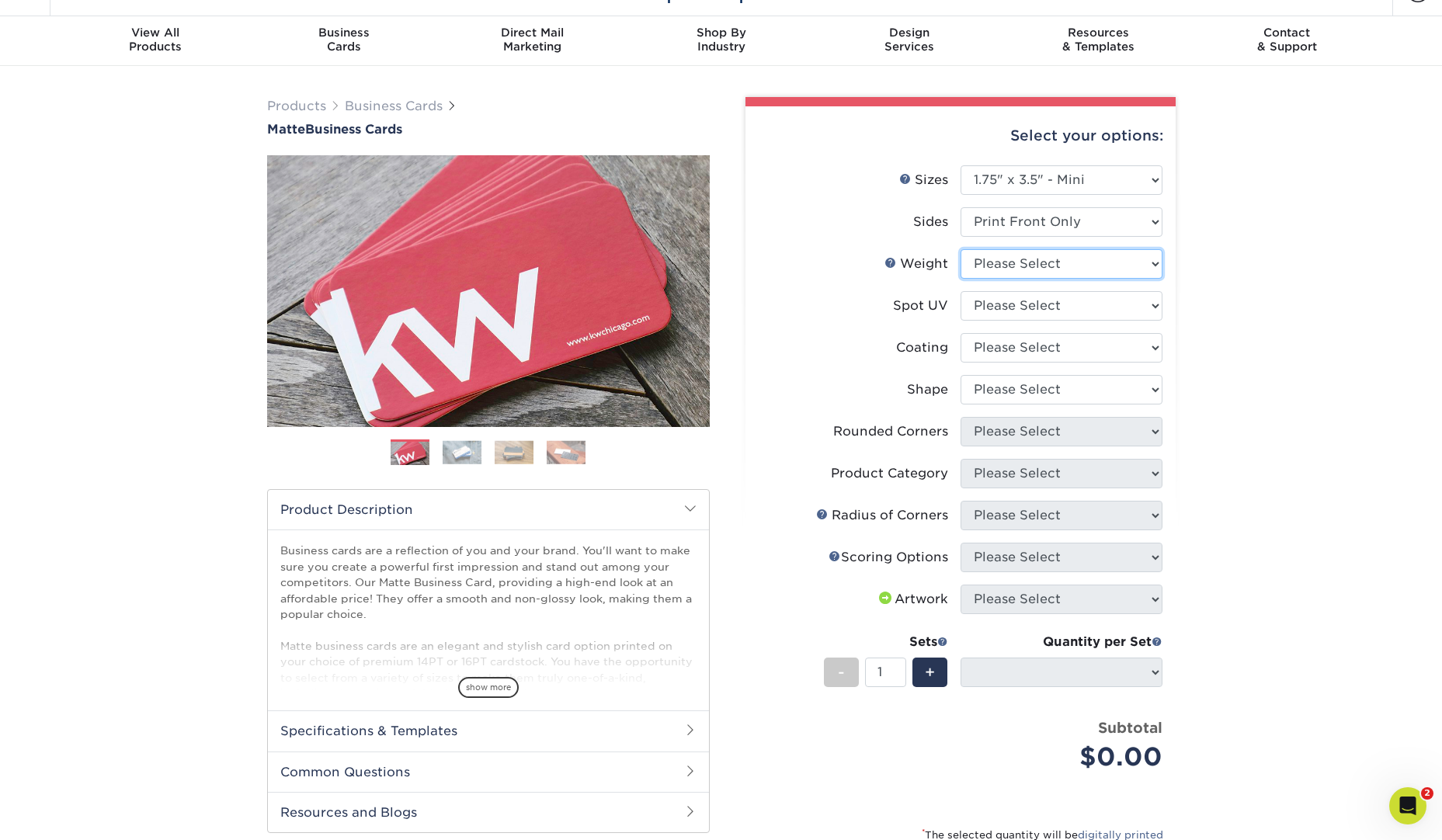
click at [1087, 258] on select "Please Select 14PT 16PT" at bounding box center [1061, 263] width 202 height 29
select select "14PT"
click at [961, 249] on select "Please Select 14PT 16PT" at bounding box center [1061, 263] width 202 height 29
select select
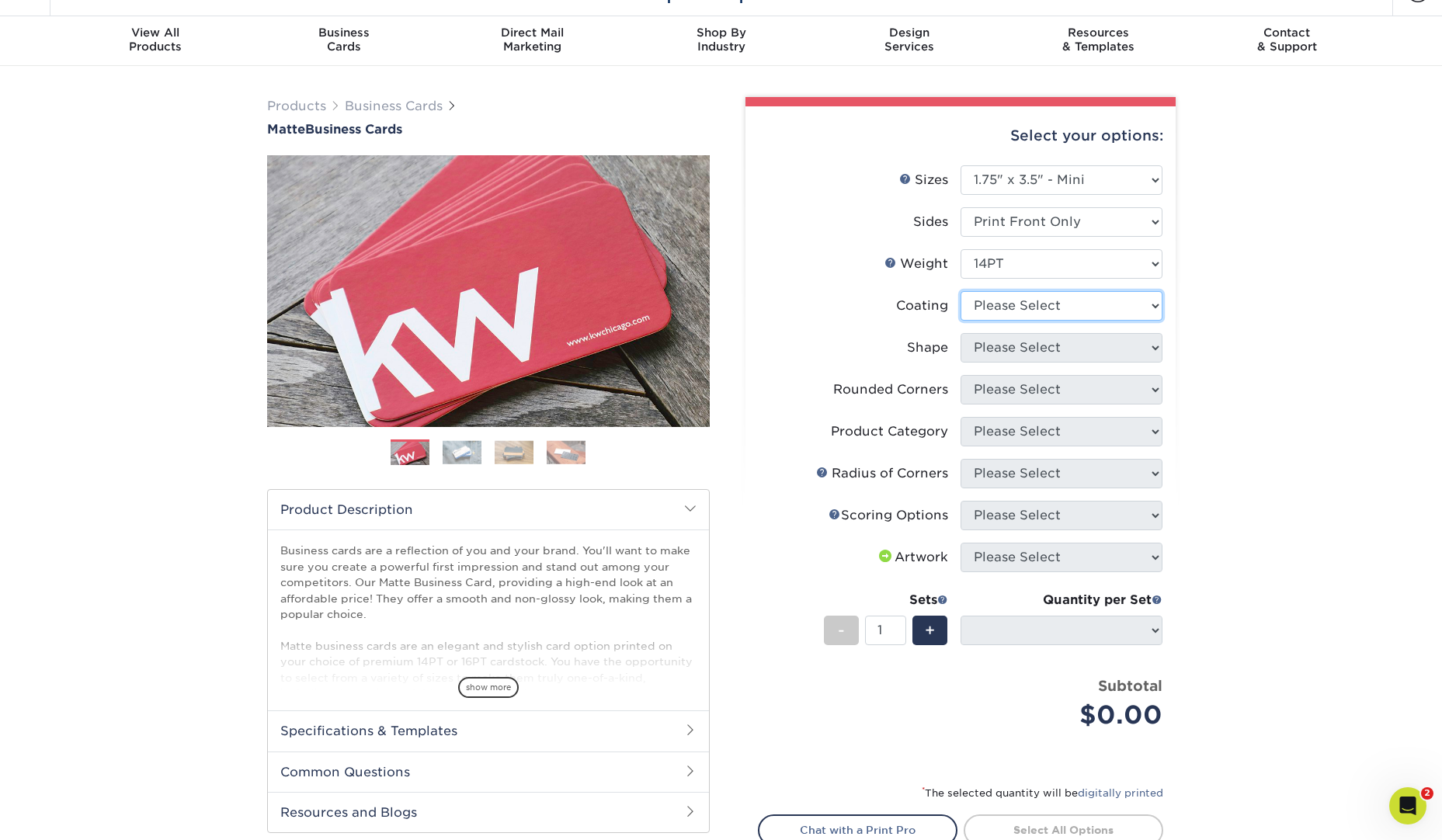
click at [1090, 301] on select at bounding box center [1061, 305] width 202 height 29
select select "121bb7b5-3b4d-429f-bd8d-bbf80e953313"
click at [961, 291] on select at bounding box center [1061, 305] width 202 height 29
select select
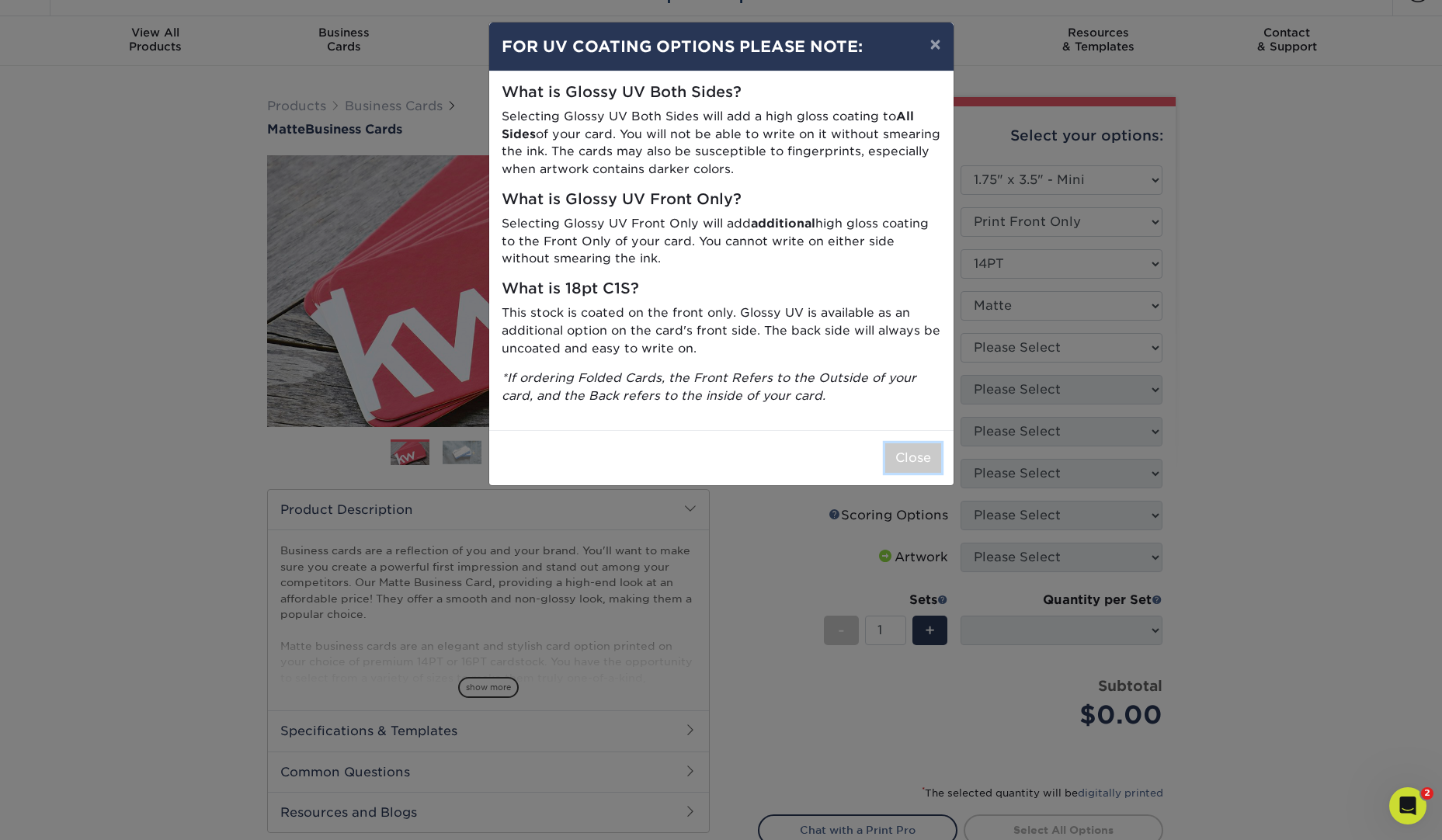
click at [909, 444] on button "Close" at bounding box center [913, 457] width 56 height 29
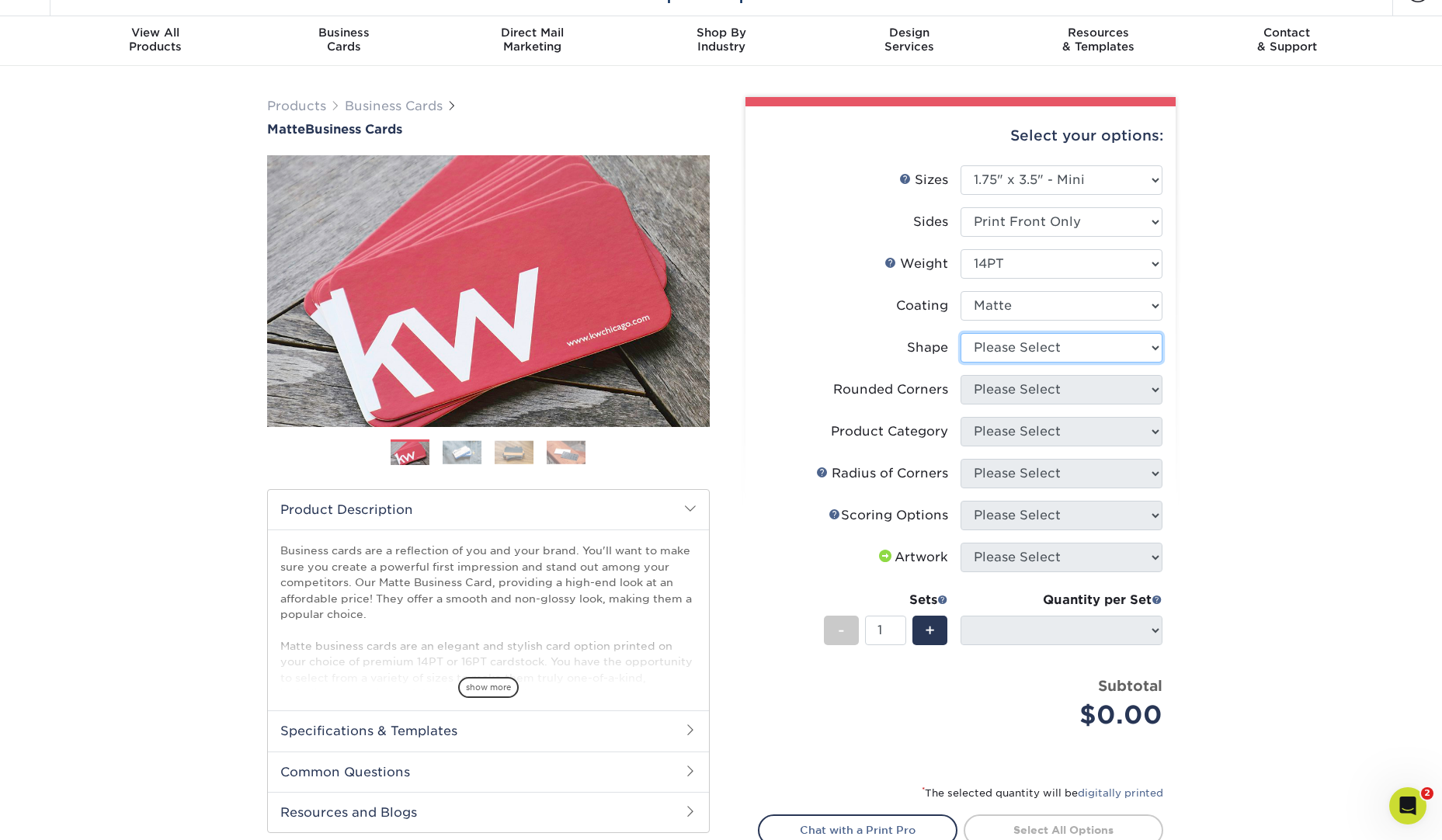
click at [1148, 353] on select "Please Select Standard" at bounding box center [1061, 347] width 202 height 29
select select "standard"
click at [961, 333] on select "Please Select Standard" at bounding box center [1061, 347] width 202 height 29
select select
click at [1146, 376] on select "Please Select Yes - Round 2 Corners Yes - Round 4 Corners No" at bounding box center [1061, 389] width 202 height 29
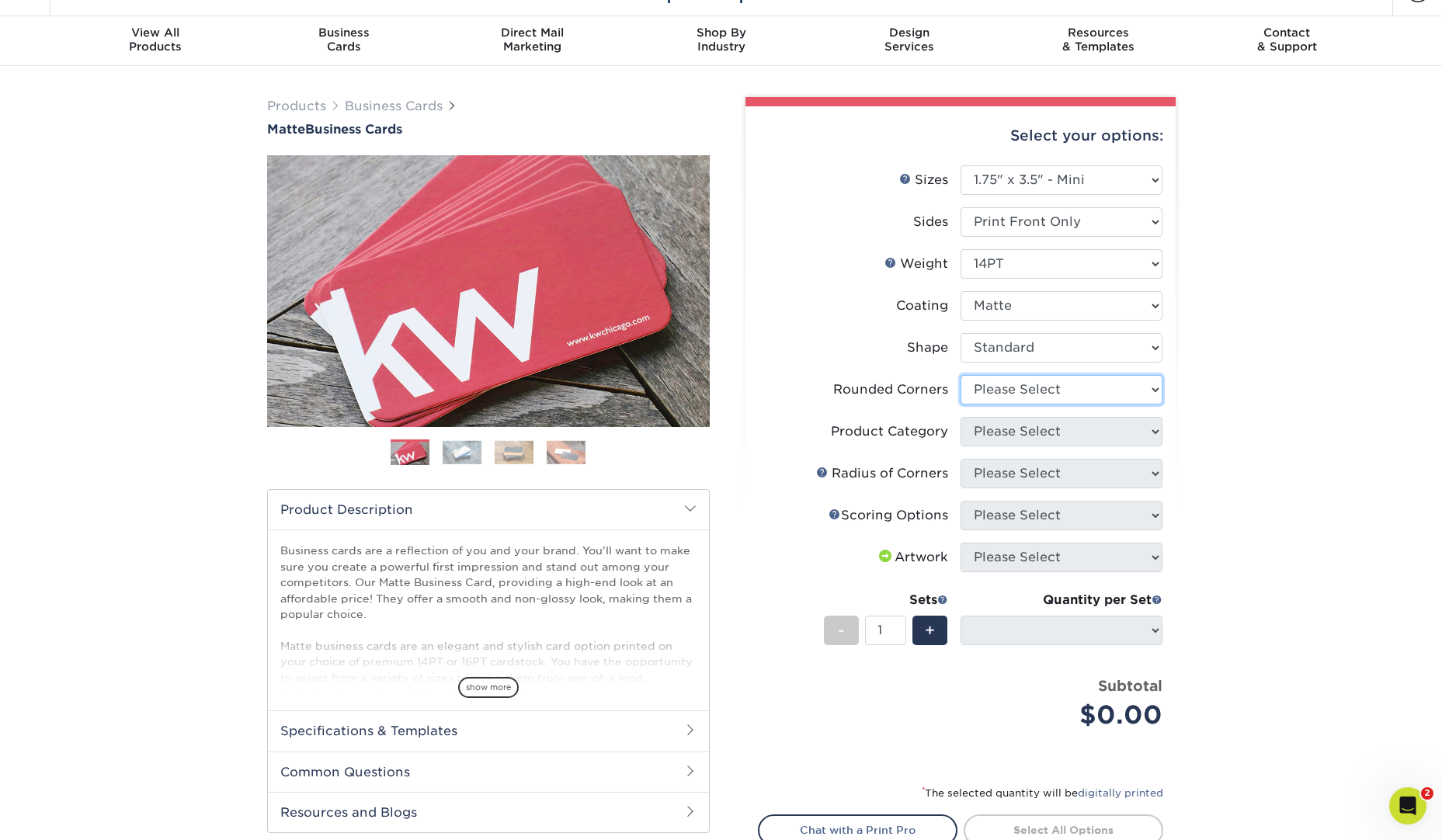
select select "0"
click at [961, 375] on select "Please Select Yes - Round 2 Corners Yes - Round 4 Corners No" at bounding box center [1061, 389] width 202 height 29
select select "-1"
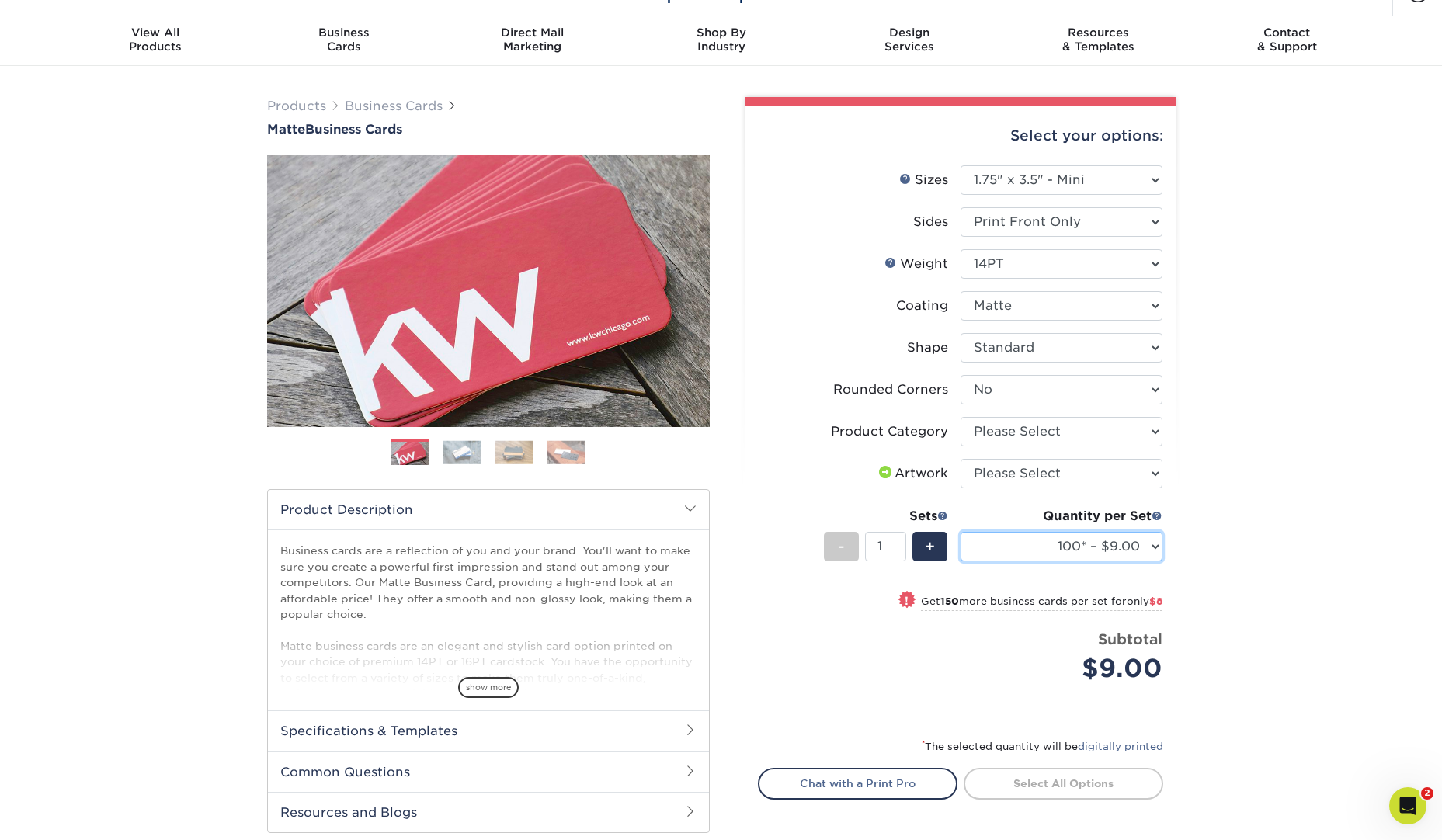
click at [1138, 544] on select "100* – $9.00 250* – $17.00 500 – $33.00 1000 – $47.00 2500 – $97.00 5000 – $143…" at bounding box center [1061, 546] width 202 height 29
click at [1135, 387] on select "Please Select Yes - Round 2 Corners Yes - Round 4 Corners No" at bounding box center [1061, 389] width 202 height 29
select select "7672df9e-0e0a-464d-8e1f-920c575e4da3"
click at [961, 375] on select "Please Select Yes - Round 2 Corners Yes - Round 4 Corners No" at bounding box center [1061, 389] width 202 height 29
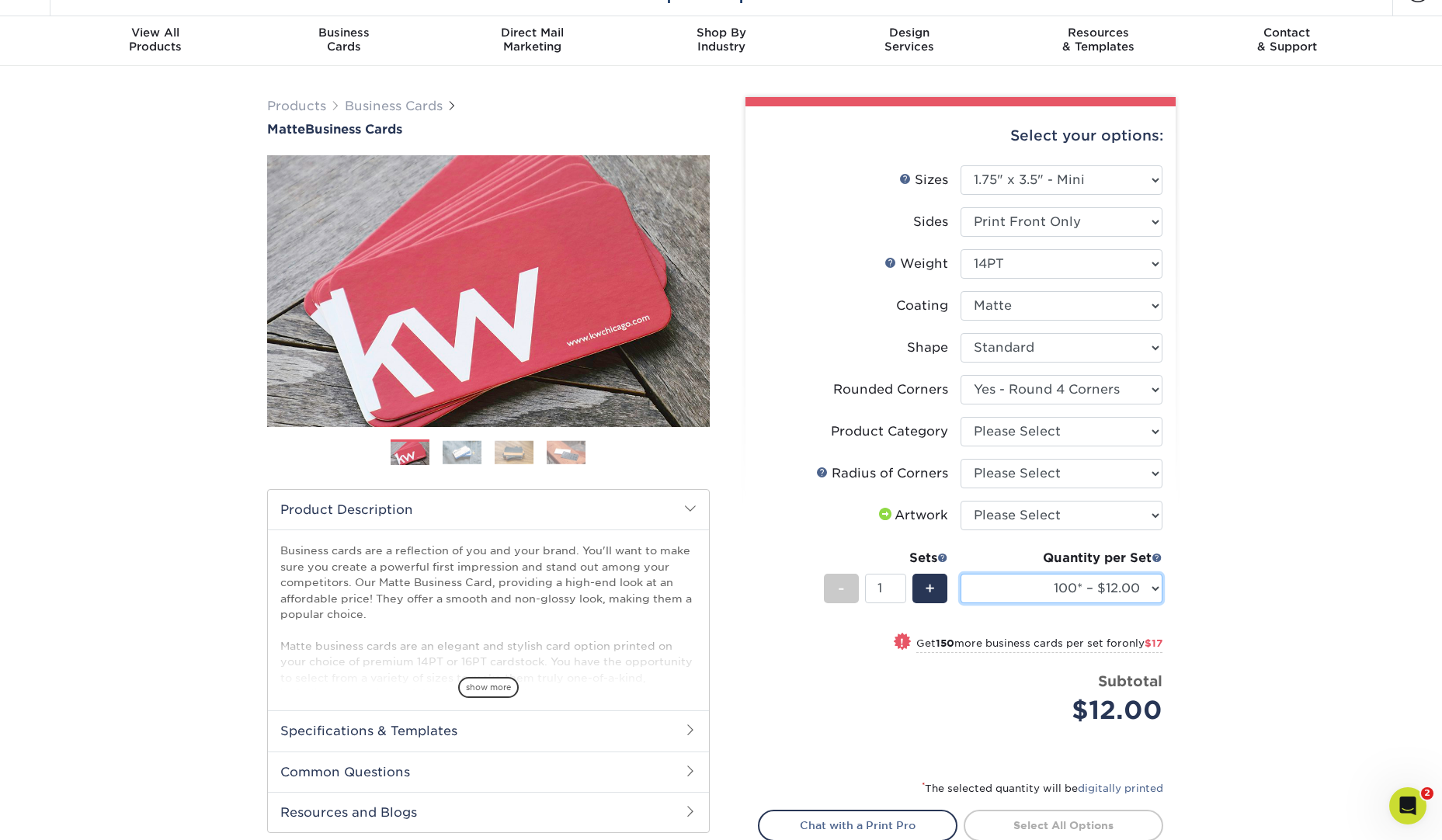
click at [1148, 590] on select "100* – $12.00 250* – $29.00 500 – $57.00 1000 – $70.00 2500 – $120.00 5000 – $1…" at bounding box center [1061, 588] width 202 height 29
click at [1137, 225] on select "Please Select Print Both Sides Print Front Only" at bounding box center [1061, 222] width 202 height 29
select select "13abbda7-1d64-4f25-8bb2-c179b224825d"
click at [961, 208] on select "Please Select Print Both Sides Print Front Only" at bounding box center [1061, 222] width 202 height 29
select select "-1"
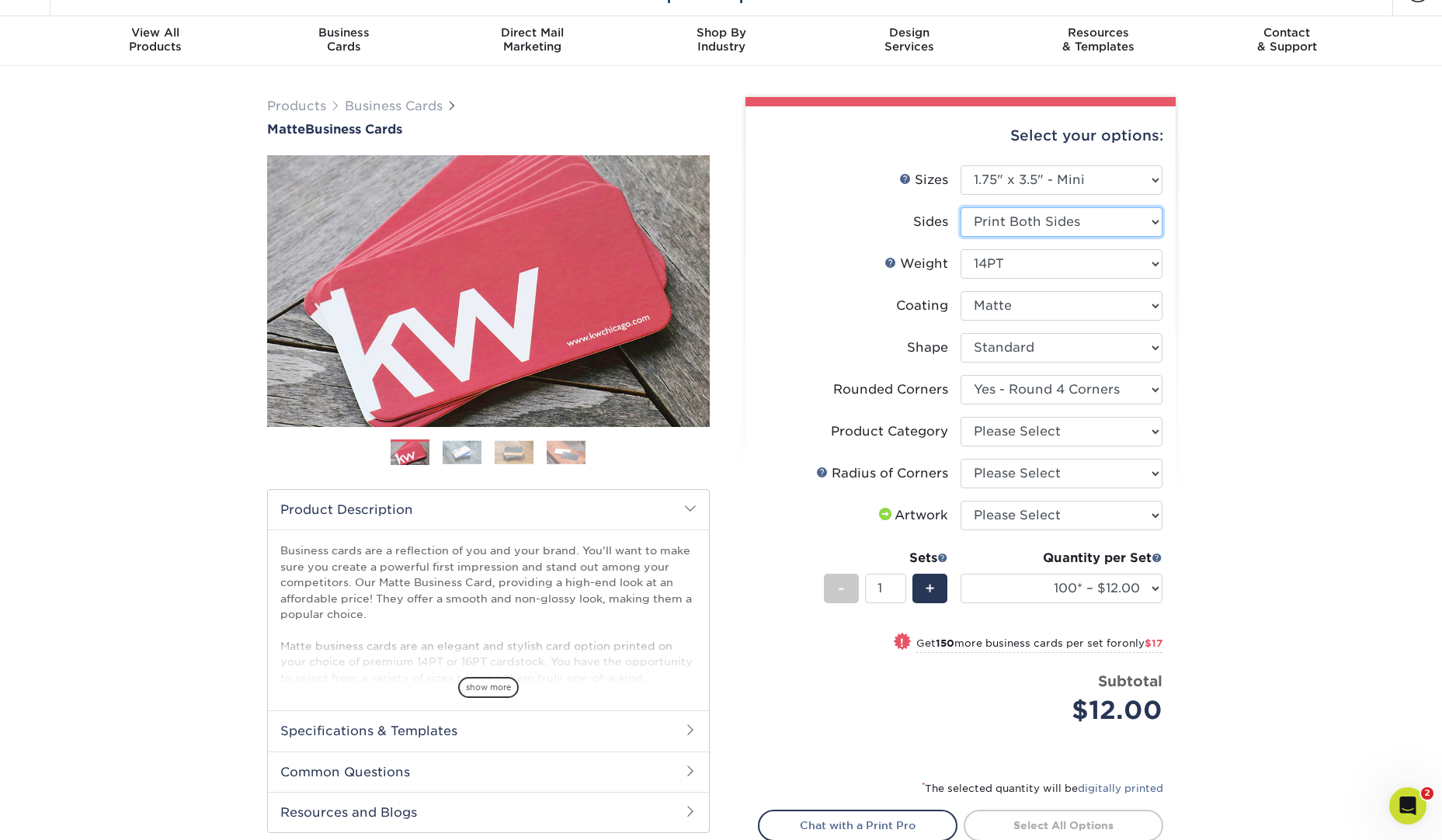
select select
select select "-1"
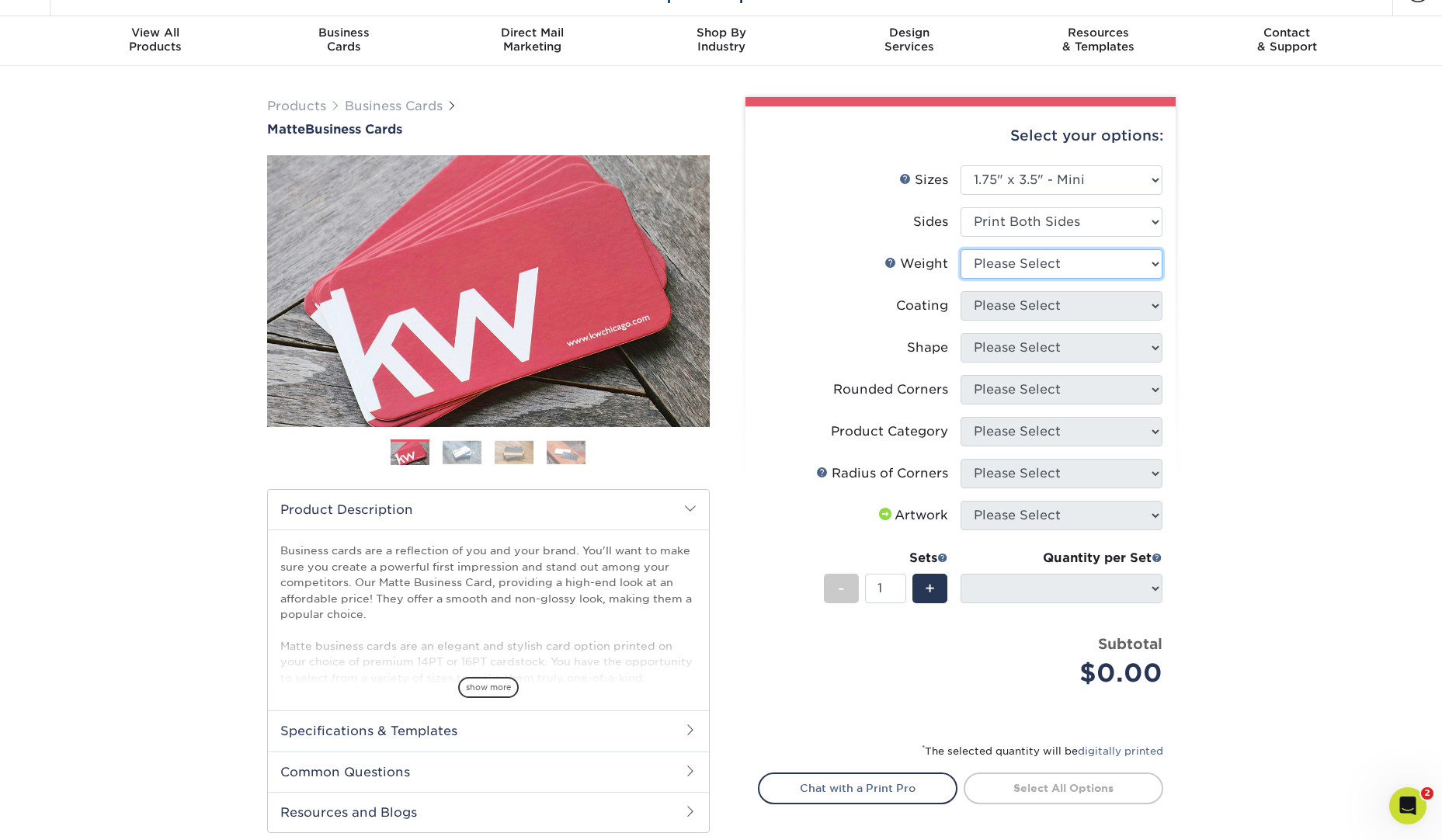
click at [1129, 270] on select "Please Select 16PT 14PT" at bounding box center [1061, 263] width 202 height 29
select select "14PT"
click at [961, 249] on select "Please Select 16PT 14PT" at bounding box center [1061, 263] width 202 height 29
select select
click at [1111, 304] on select at bounding box center [1061, 305] width 202 height 29
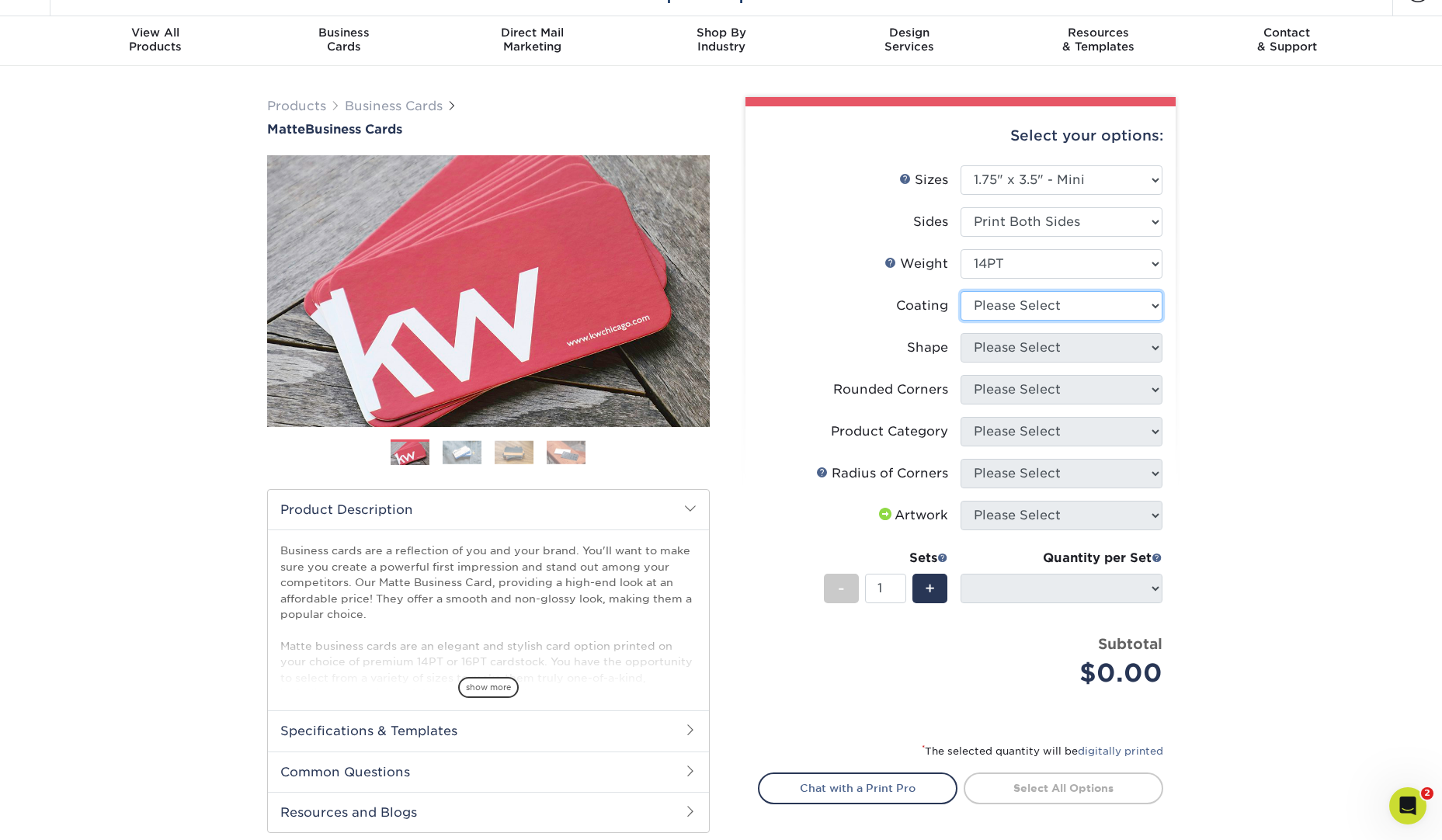
select select "121bb7b5-3b4d-429f-bd8d-bbf80e953313"
click at [961, 291] on select at bounding box center [1061, 305] width 202 height 29
select select
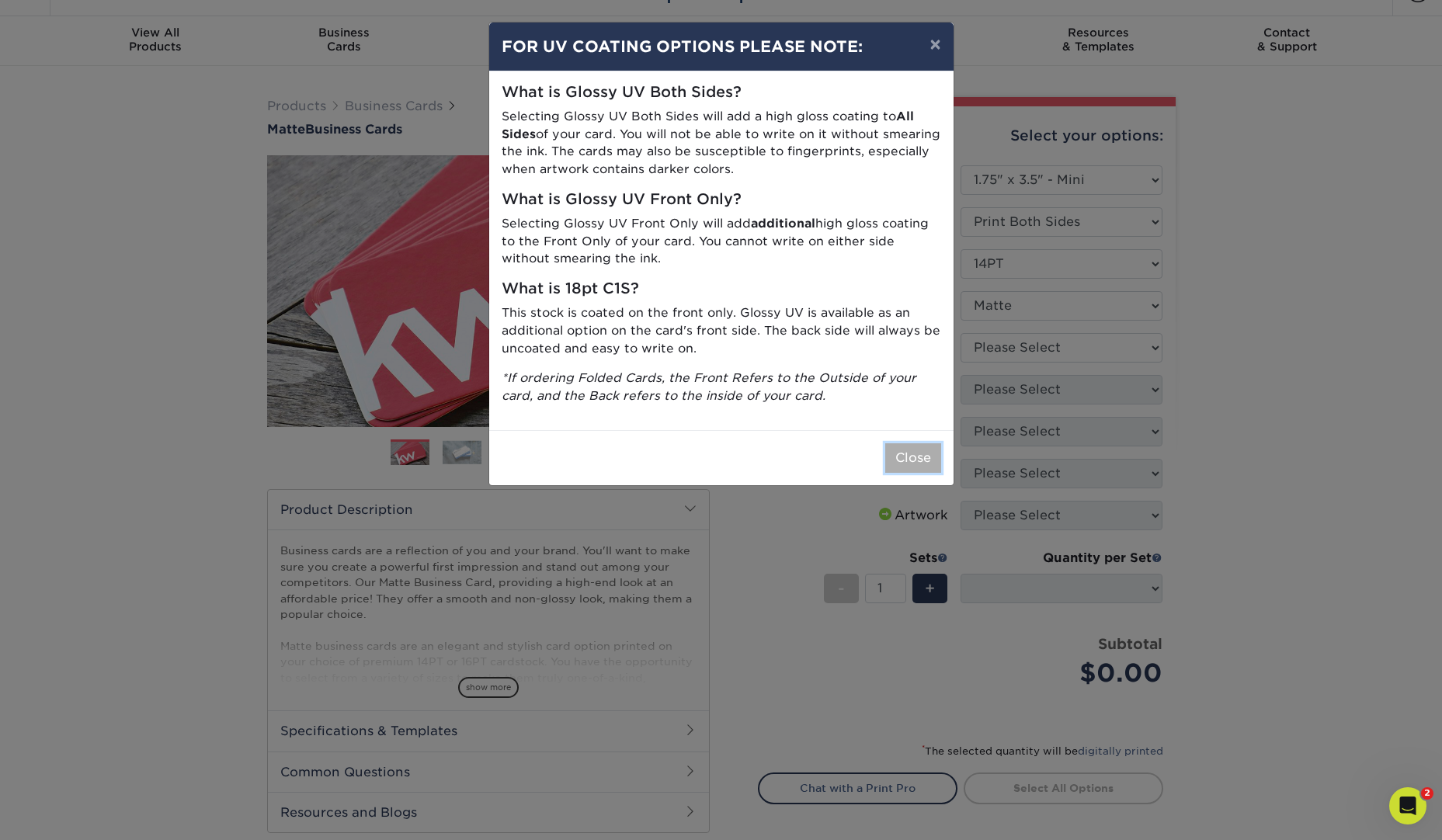
click at [896, 461] on button "Close" at bounding box center [913, 457] width 56 height 29
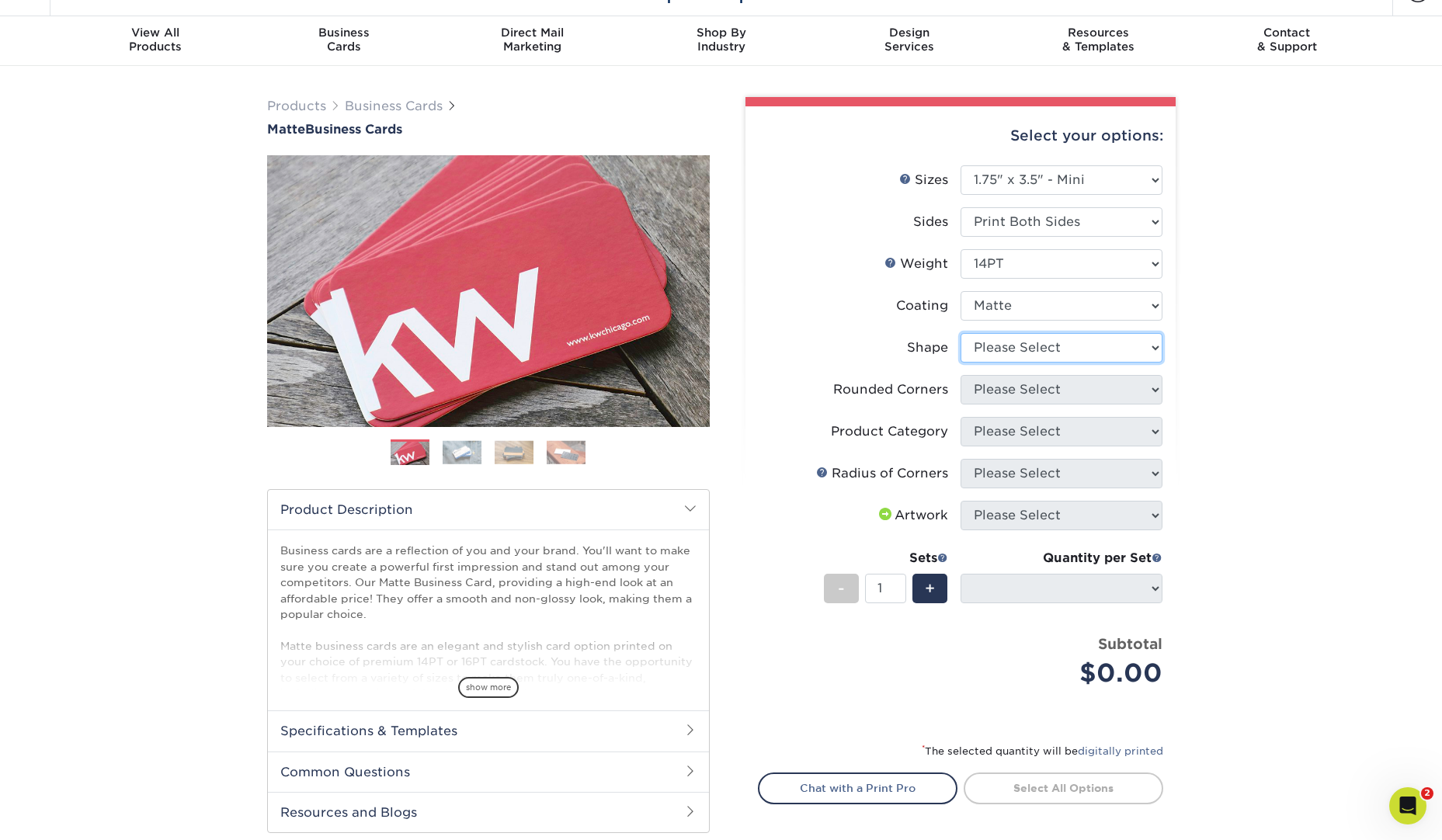
click at [1148, 344] on select "Please Select Standard" at bounding box center [1061, 347] width 202 height 29
select select "standard"
click at [961, 333] on select "Please Select Standard" at bounding box center [1061, 347] width 202 height 29
select select
click at [1137, 381] on select "Please Select Yes - Round 2 Corners Yes - Round 4 Corners No" at bounding box center [1061, 389] width 202 height 29
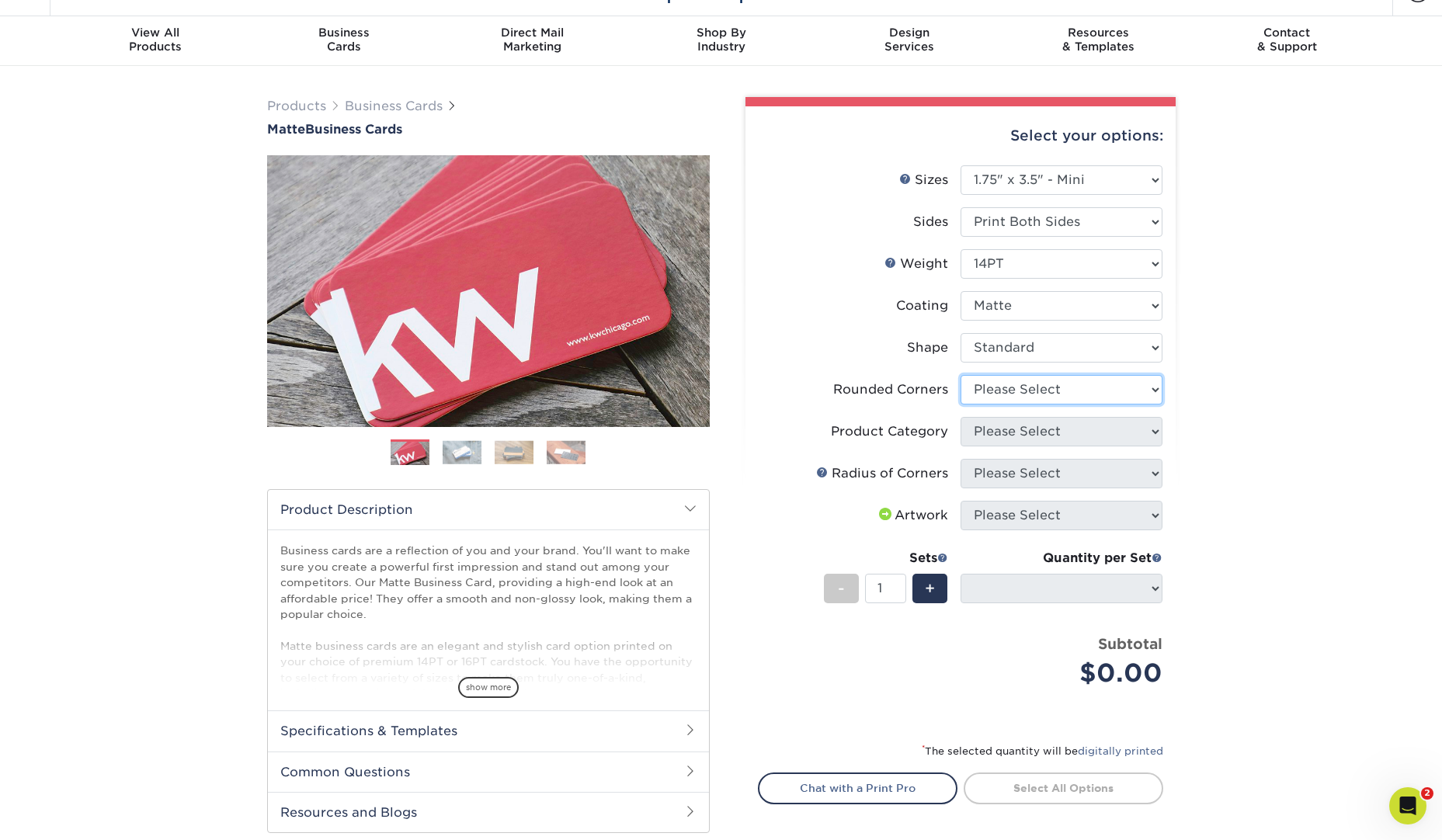
select select "0"
click at [961, 375] on select "Please Select Yes - Round 2 Corners Yes - Round 4 Corners No" at bounding box center [1061, 389] width 202 height 29
select select "-1"
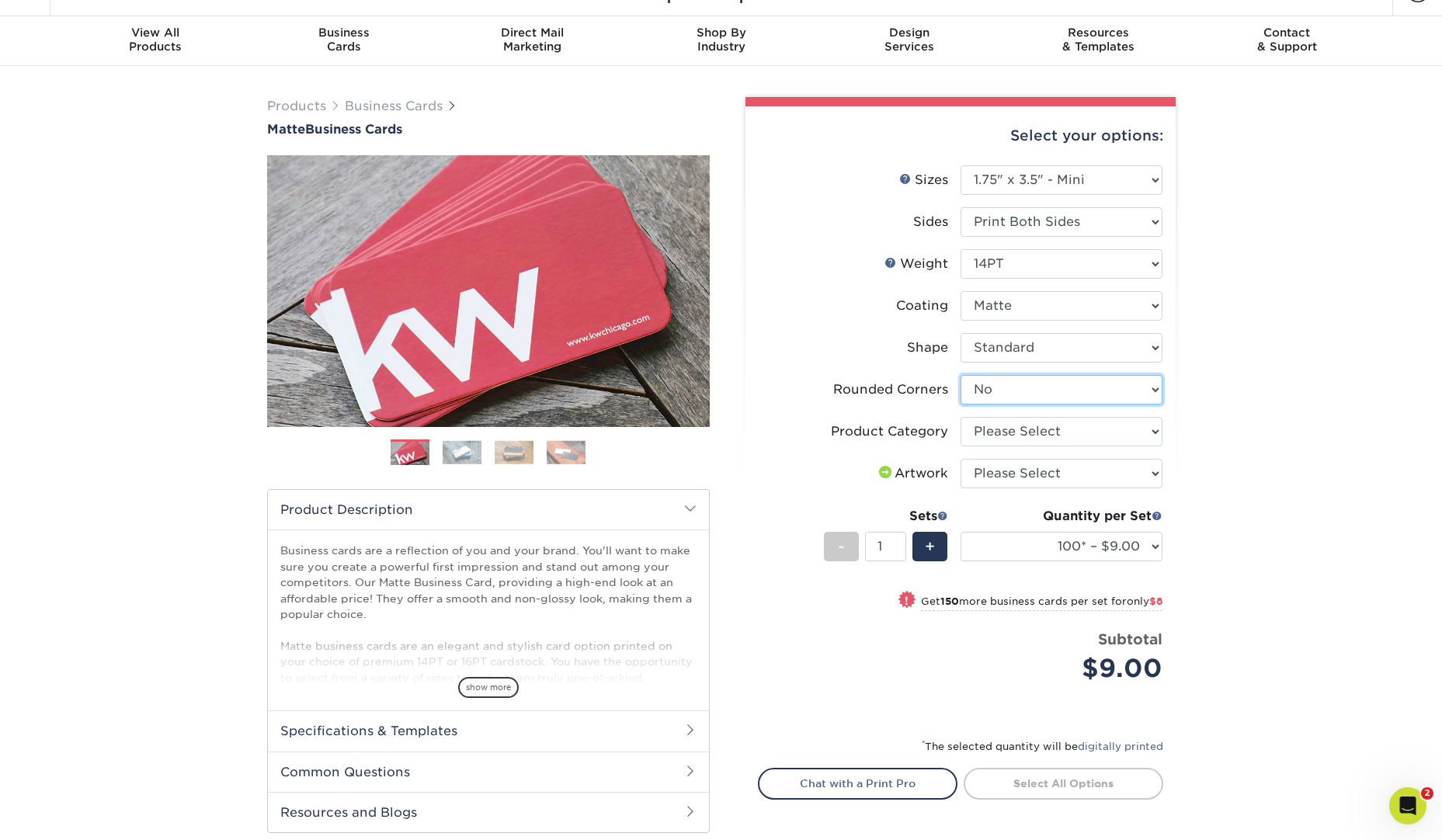
scroll to position [34, 0]
click at [1140, 546] on select "100* – $9.00 250* – $17.00 500 – $33.00 1000 – $47.00 2500 – $101.00 5000 – $14…" at bounding box center [1061, 545] width 202 height 29
click at [1151, 551] on select "100* – $9.00 250* – $17.00 500 – $33.00 1000 – $47.00 2500 – $101.00 5000 – $14…" at bounding box center [1061, 545] width 202 height 29
